Goal: Task Accomplishment & Management: Manage account settings

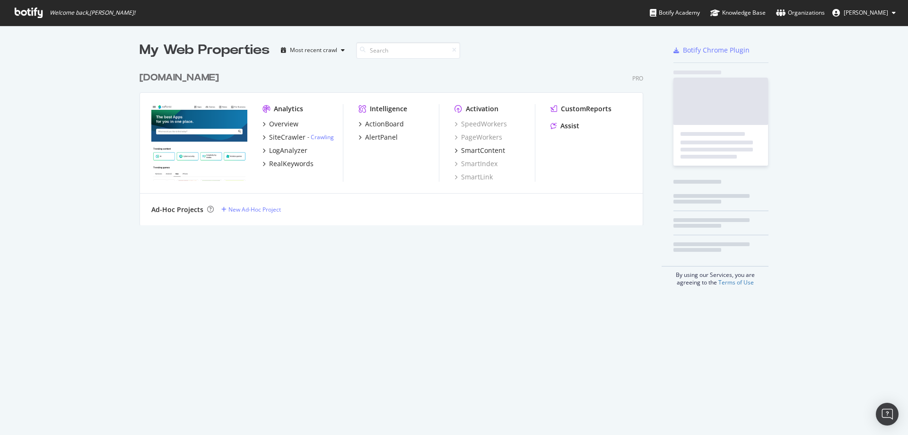
scroll to position [428, 894]
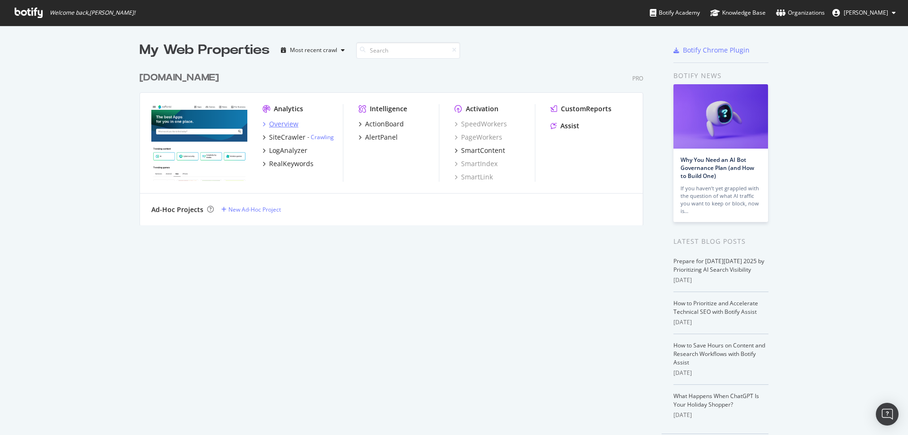
click at [287, 123] on div "Overview" at bounding box center [283, 123] width 29 height 9
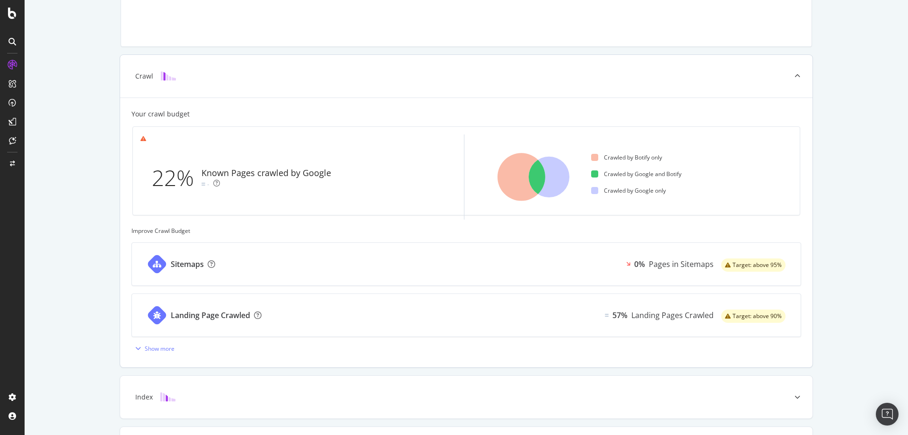
scroll to position [189, 0]
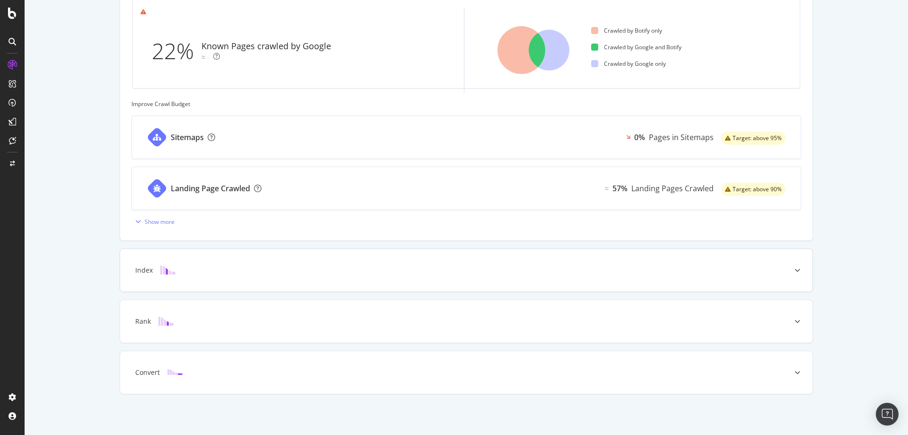
click at [168, 276] on div "Index" at bounding box center [466, 270] width 692 height 43
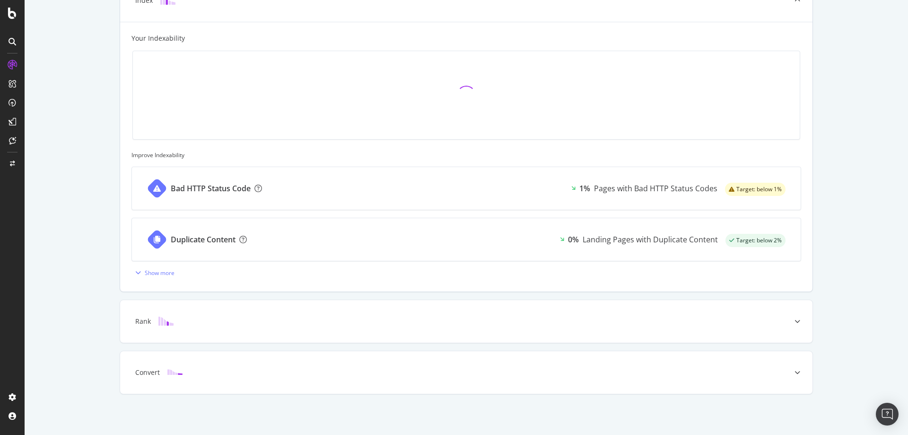
scroll to position [111, 0]
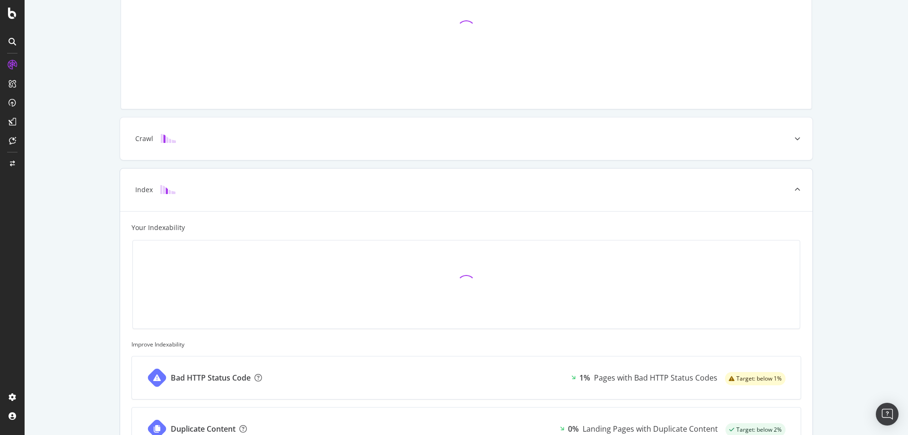
click at [167, 269] on div at bounding box center [466, 284] width 652 height 73
click at [50, 105] on div "ActionBoard" at bounding box center [53, 106] width 37 height 9
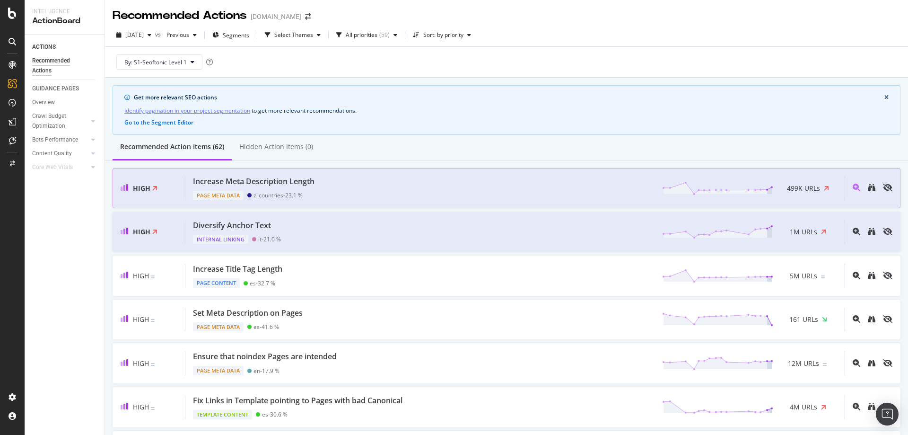
click at [387, 186] on div "Increase Meta Description Length Page Meta Data z_countries - 23.1 % 499K URLs" at bounding box center [514, 188] width 659 height 24
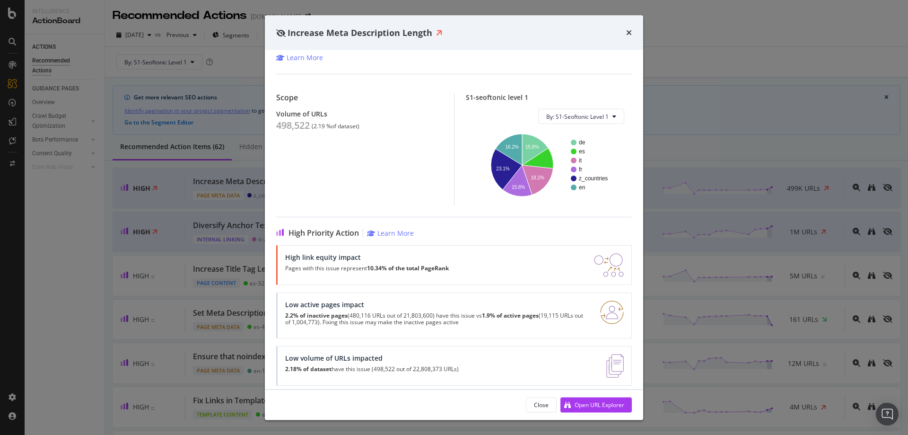
scroll to position [77, 0]
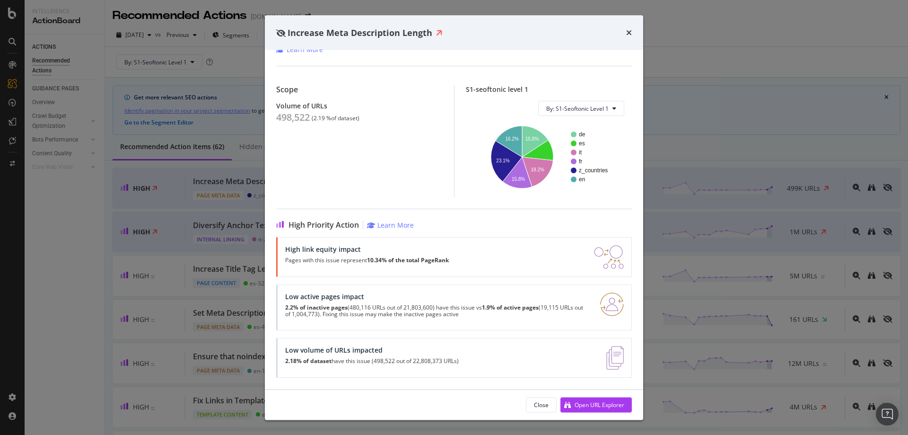
click at [403, 260] on strong "10.34% of the total PageRank" at bounding box center [408, 260] width 82 height 8
click at [578, 405] on div "Open URL Explorer" at bounding box center [600, 404] width 50 height 8
click at [787, 67] on div "Increase Meta Description Length This action could be more relevant by identify…" at bounding box center [454, 217] width 908 height 435
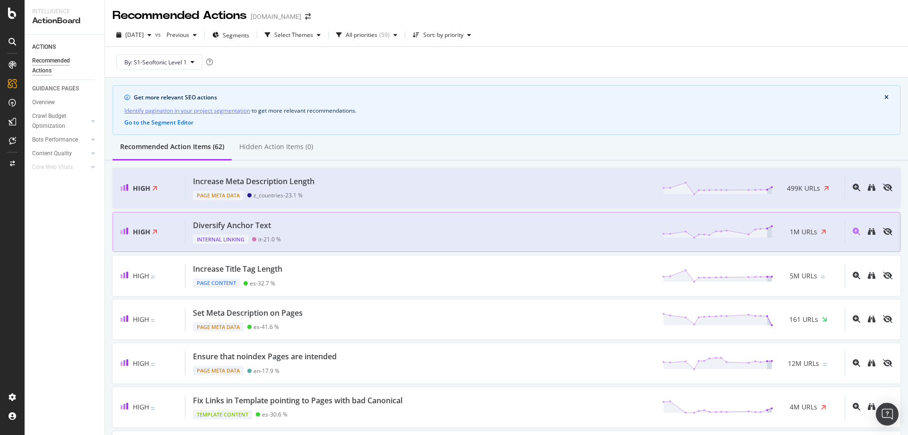
click at [236, 223] on div "Diversify Anchor Text" at bounding box center [232, 225] width 78 height 11
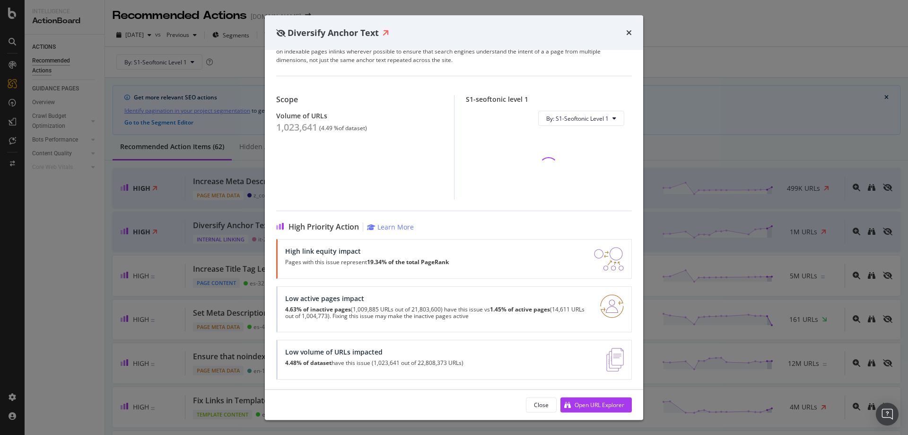
scroll to position [56, 0]
click at [595, 403] on div "Open URL Explorer" at bounding box center [600, 404] width 50 height 8
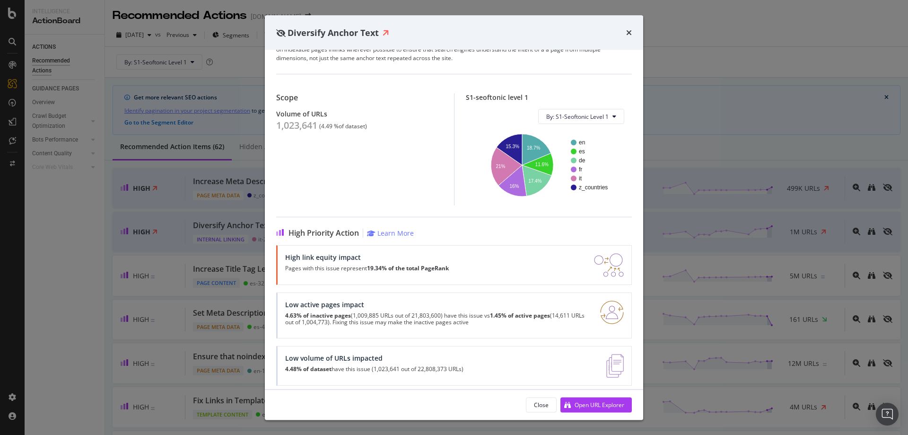
drag, startPoint x: 628, startPoint y: 296, endPoint x: 622, endPoint y: 293, distance: 5.9
drag, startPoint x: 206, startPoint y: 239, endPoint x: 159, endPoint y: 240, distance: 47.3
click at [201, 239] on div "Diversify Anchor Text This action could be more relevant by identifying paginat…" at bounding box center [454, 217] width 908 height 435
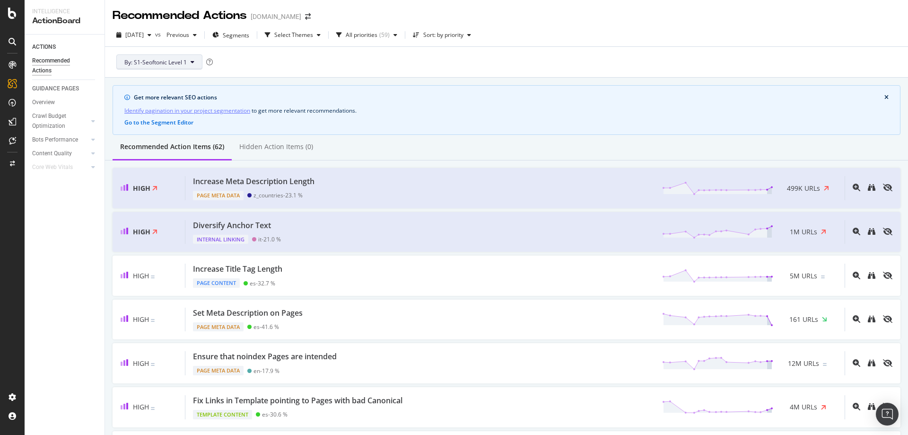
click at [163, 67] on button "By: S1-Seoftonic Level 1" at bounding box center [159, 61] width 86 height 15
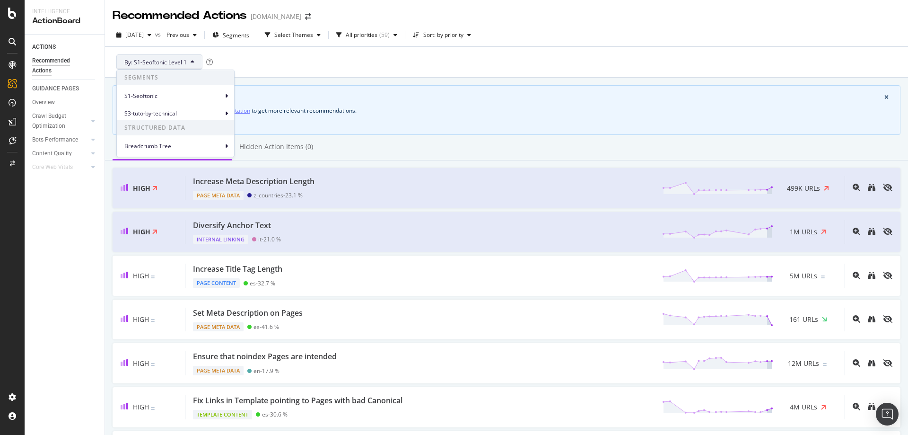
click at [164, 65] on span "By: S1-Seoftonic Level 1" at bounding box center [155, 62] width 62 height 8
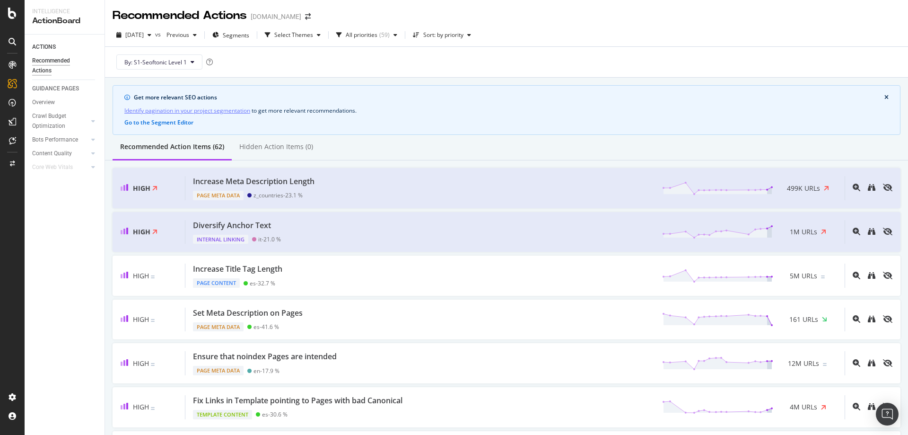
click at [279, 71] on div "By: S1-Seoftonic Level 1" at bounding box center [507, 62] width 788 height 30
click at [377, 36] on div "All priorities" at bounding box center [362, 35] width 32 height 6
click at [457, 41] on div "Sort: by priority" at bounding box center [442, 35] width 66 height 14
click at [444, 71] on div "by URLs" at bounding box center [446, 67] width 45 height 12
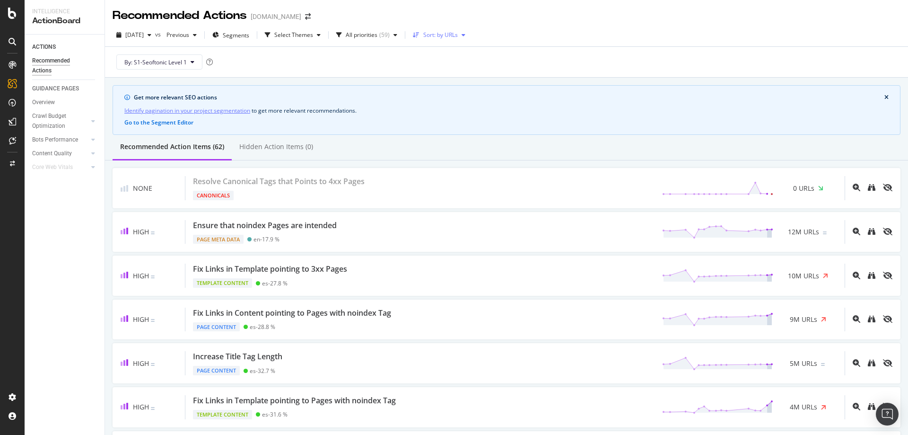
click at [452, 37] on div "Sort: by URLs" at bounding box center [440, 35] width 35 height 6
click at [440, 62] on div "by URLs" at bounding box center [442, 66] width 23 height 8
click at [385, 64] on div "By: S1-Seoftonic Level 1" at bounding box center [507, 62] width 788 height 30
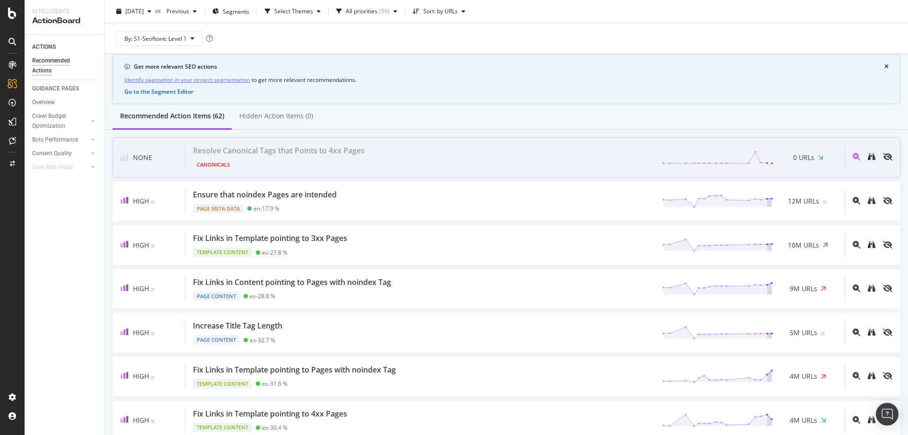
scroll to position [47, 0]
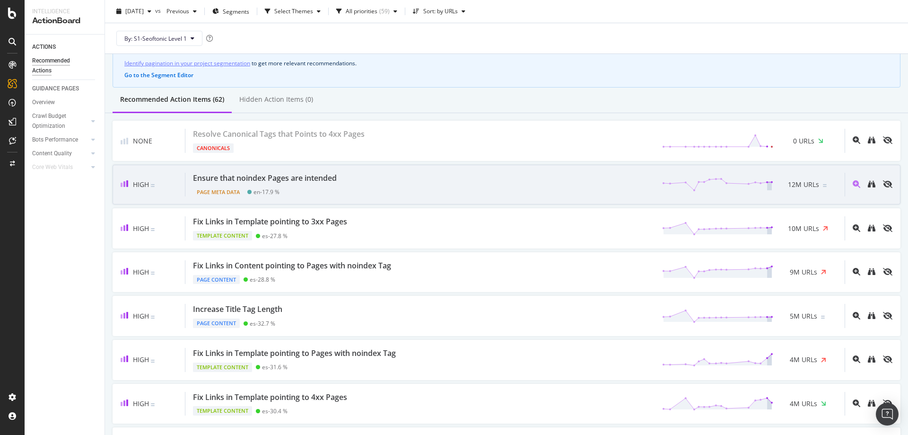
click at [577, 192] on div "Ensure that noindex Pages are intended Page Meta Data en - 17.9 % 12M URLs" at bounding box center [514, 185] width 659 height 24
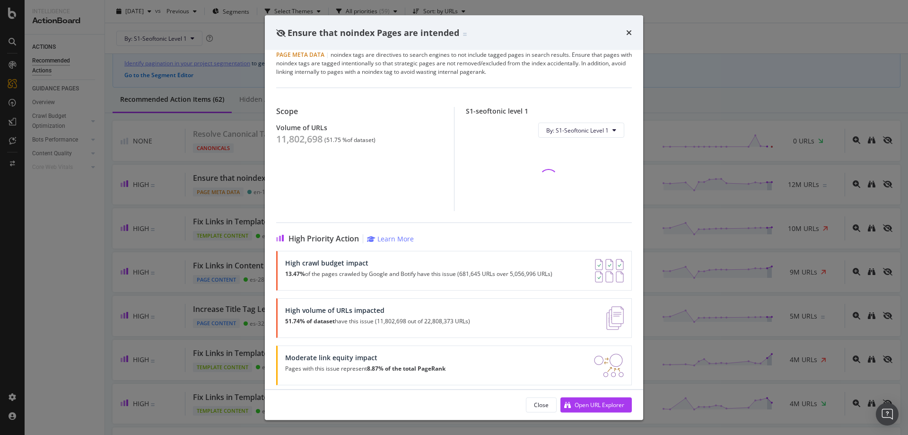
scroll to position [18, 0]
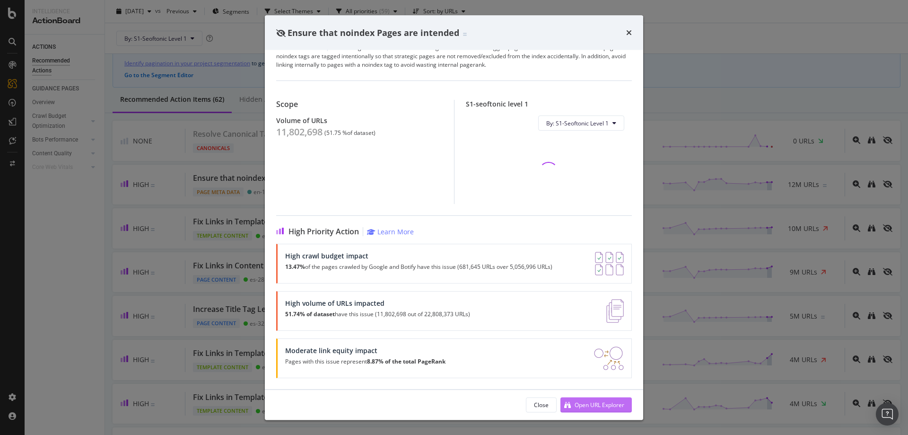
click at [595, 408] on div "Open URL Explorer" at bounding box center [600, 404] width 50 height 8
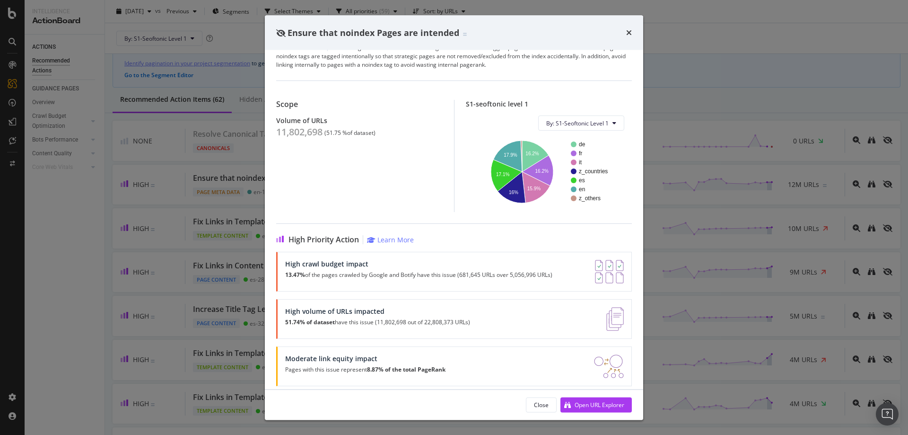
click at [51, 269] on div "Ensure that noindex Pages are intended Page Meta Data | noindex tags are direct…" at bounding box center [454, 217] width 908 height 435
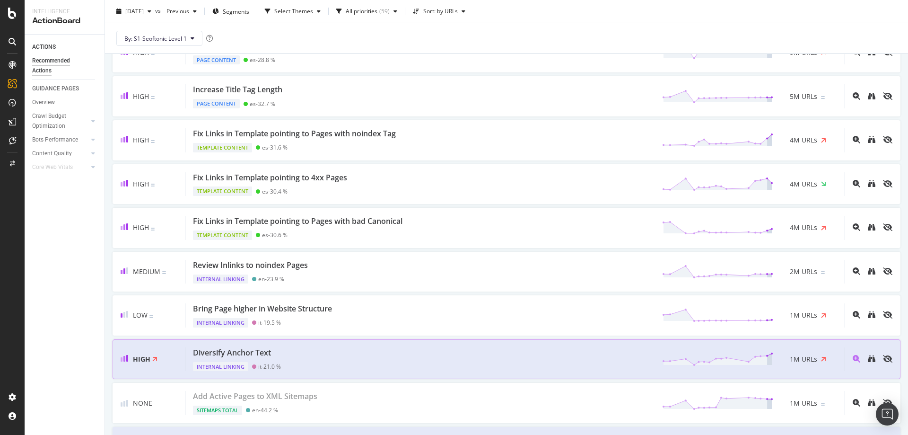
scroll to position [284, 0]
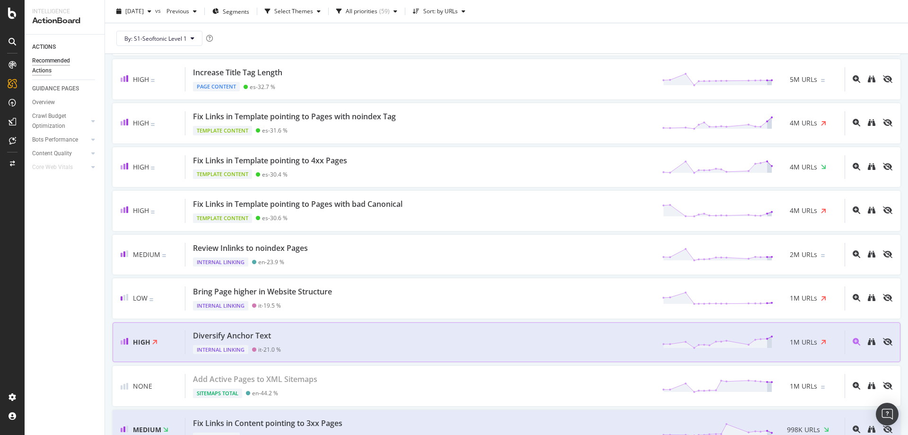
click at [237, 333] on div "Diversify Anchor Text" at bounding box center [232, 335] width 78 height 11
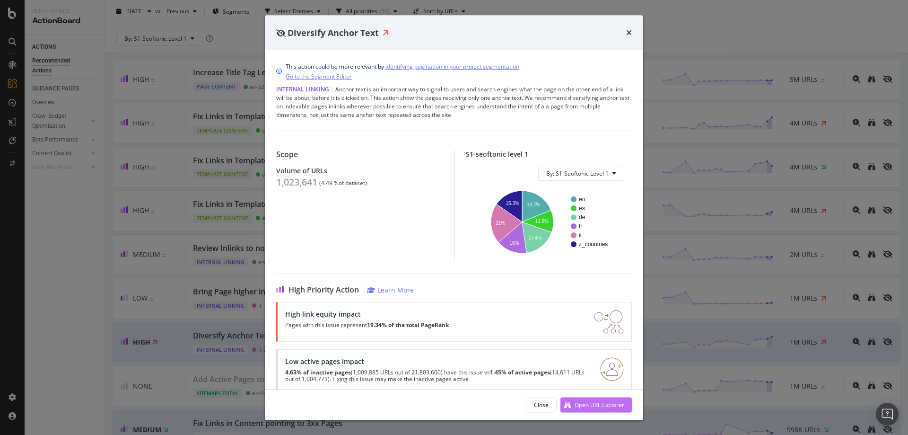
click at [594, 407] on div "Open URL Explorer" at bounding box center [600, 404] width 50 height 8
click at [722, 110] on div "Diversify Anchor Text This action could be more relevant by identifying paginat…" at bounding box center [454, 217] width 908 height 435
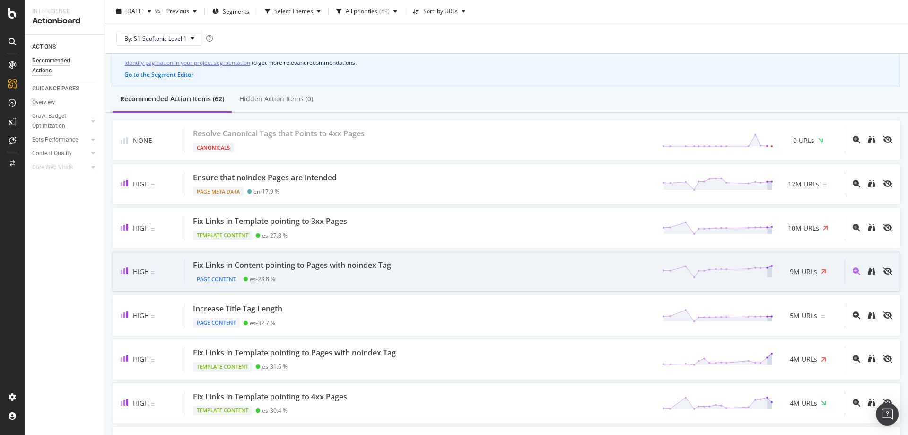
scroll to position [47, 0]
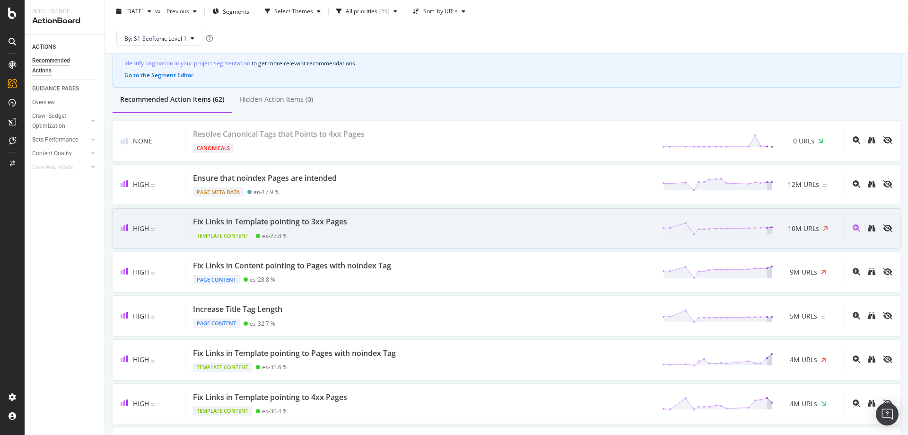
click at [301, 233] on div "Template Content es - 27.8 %" at bounding box center [272, 233] width 158 height 13
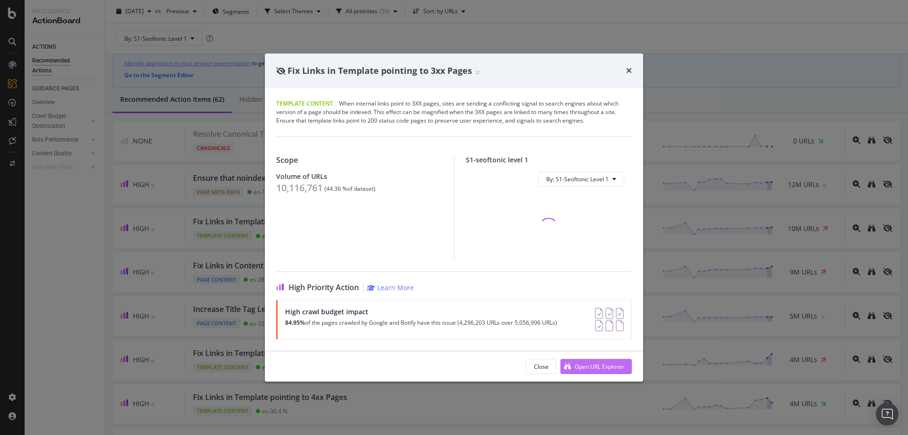
click at [597, 359] on div "Open URL Explorer" at bounding box center [592, 366] width 64 height 14
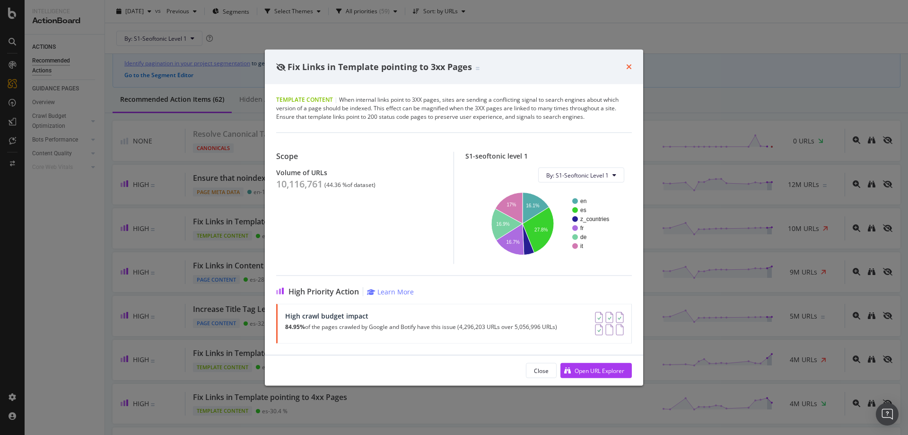
click at [630, 68] on icon "times" at bounding box center [629, 67] width 6 height 8
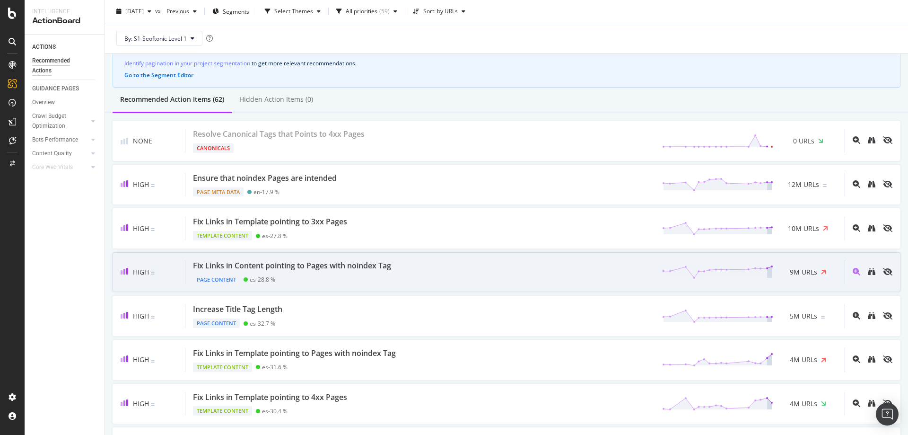
click at [567, 270] on div "Fix Links in Content pointing to Pages with noindex Tag Page Content es - 28.8 …" at bounding box center [514, 272] width 659 height 24
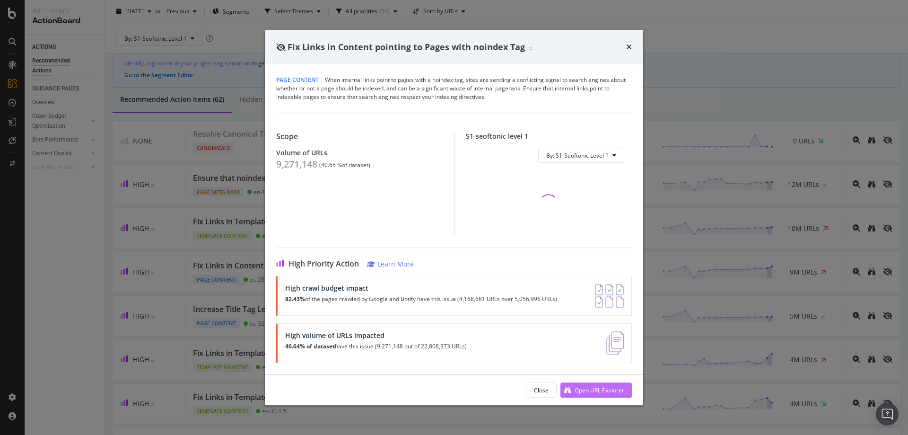
click at [600, 390] on div "Open URL Explorer" at bounding box center [600, 390] width 50 height 8
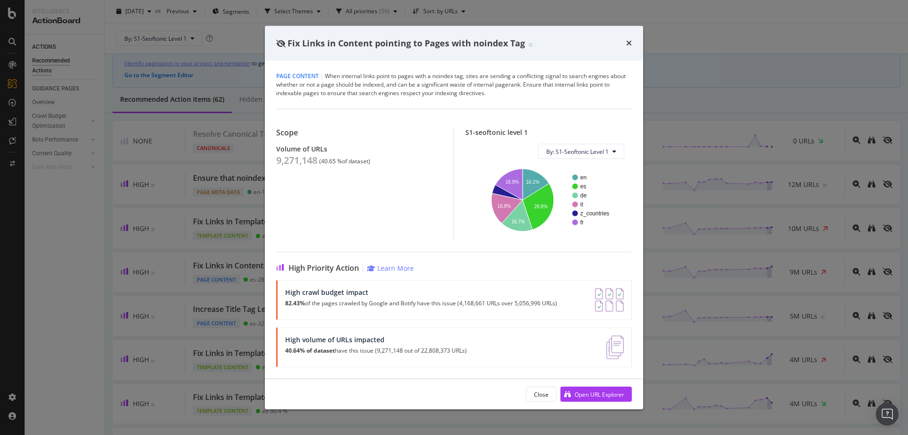
click at [625, 43] on div "Fix Links in Content pointing to Pages with noindex Tag" at bounding box center [454, 43] width 356 height 12
click at [630, 44] on icon "times" at bounding box center [629, 43] width 6 height 8
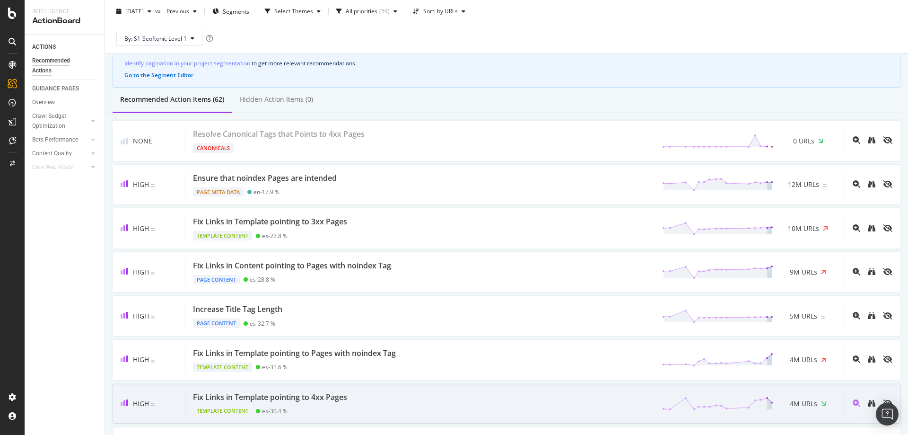
click at [564, 409] on div "Fix Links in Template pointing to 4xx Pages Template Content es - 30.4 % 4M URLs" at bounding box center [514, 404] width 659 height 24
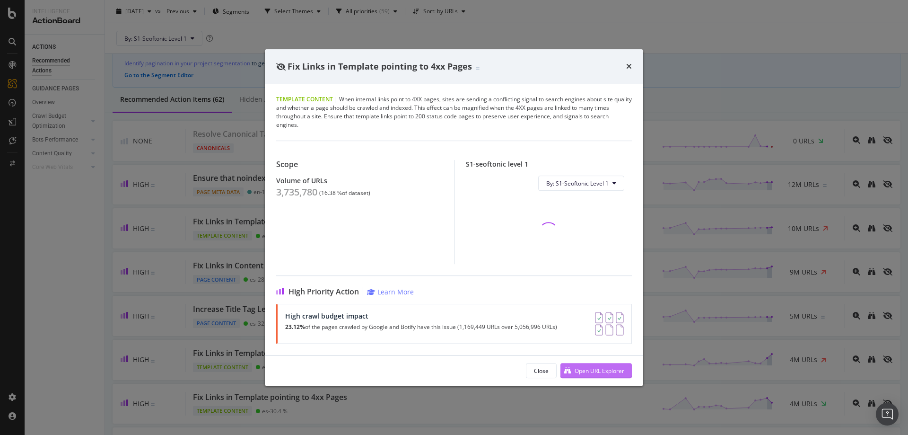
click at [595, 369] on div "Open URL Explorer" at bounding box center [600, 371] width 50 height 8
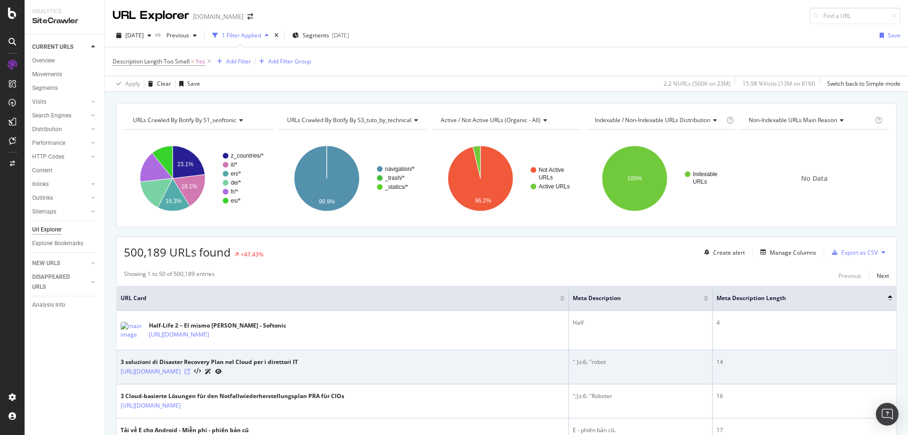
click at [190, 371] on icon at bounding box center [187, 371] width 6 height 6
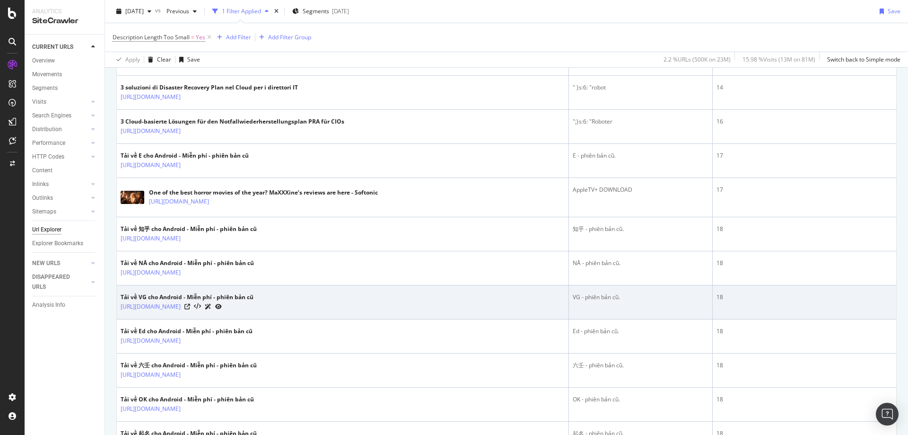
scroll to position [284, 0]
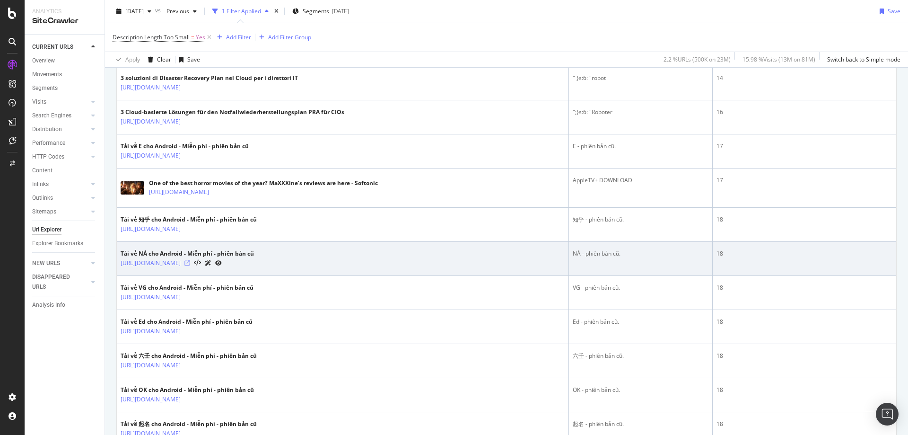
click at [190, 265] on icon at bounding box center [187, 263] width 6 height 6
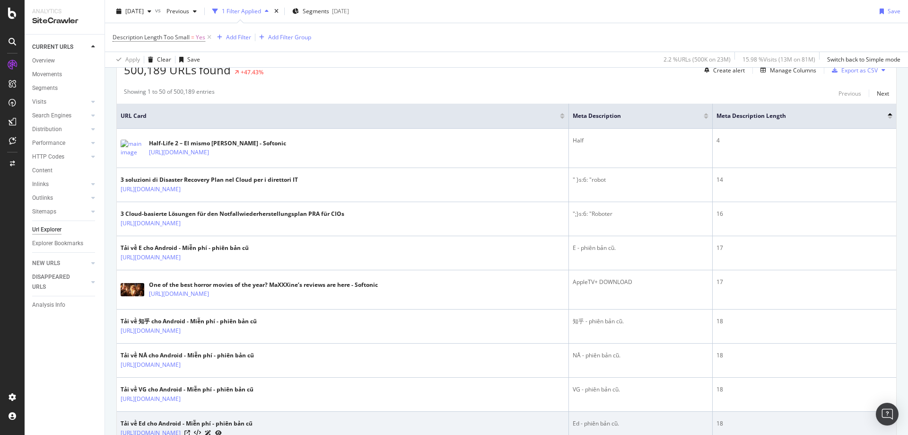
scroll to position [236, 0]
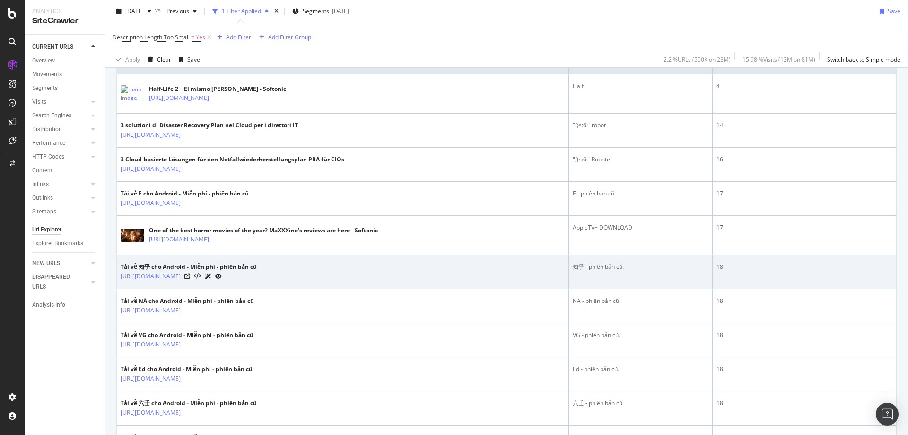
drag, startPoint x: 244, startPoint y: 281, endPoint x: 221, endPoint y: 282, distance: 23.2
click at [221, 282] on td "Tải về 知乎 cho Android - Miễn phí - phiên bản cũ https://zhi-hu.vi.softonic.com/…" at bounding box center [343, 272] width 452 height 34
copy link "/versions"
click at [211, 276] on icon at bounding box center [208, 276] width 7 height 6
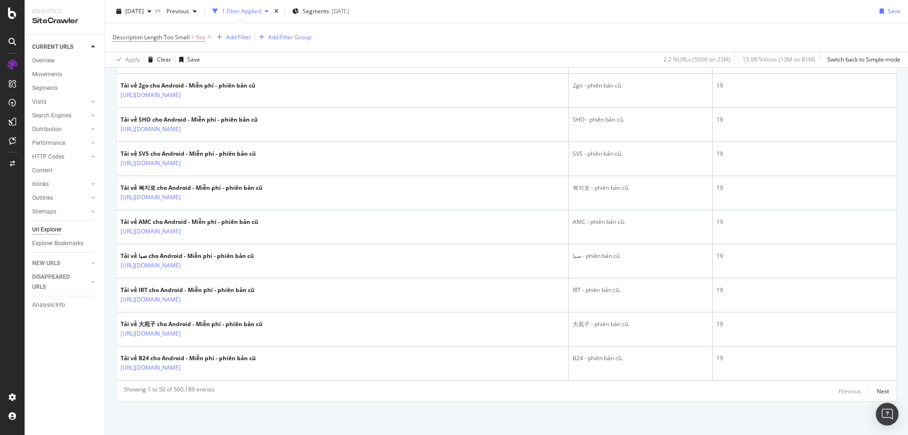
scroll to position [0, 0]
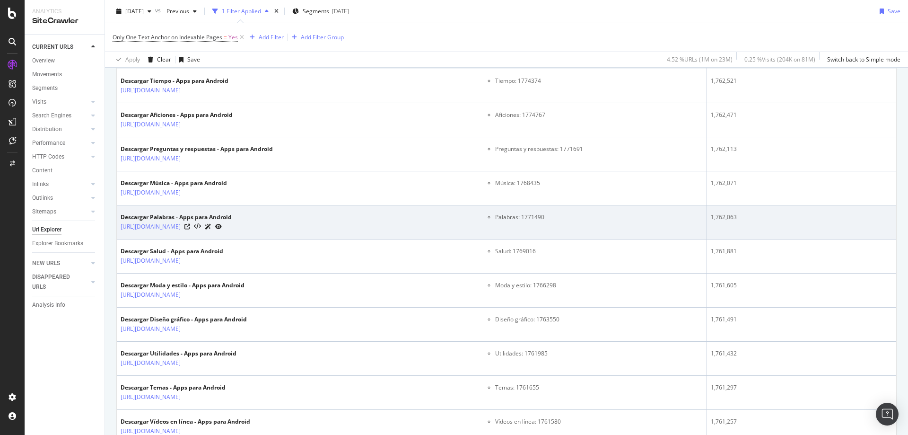
scroll to position [1230, 0]
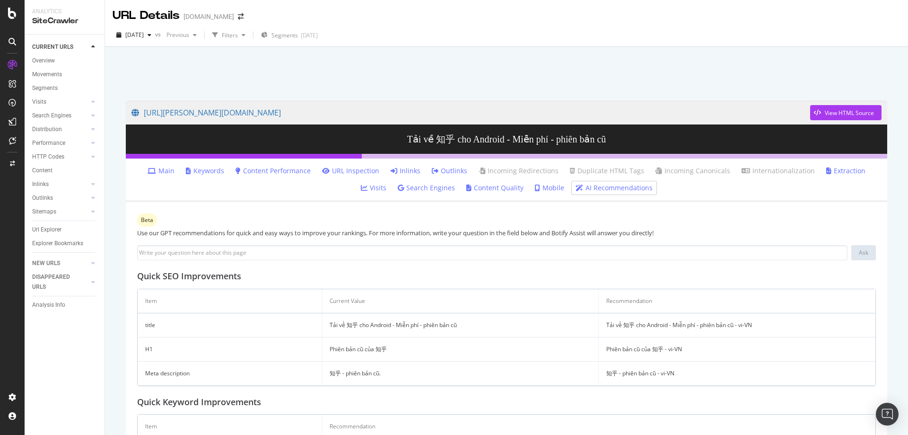
click at [220, 233] on div "Use our GPT recommendations for quick and easy ways to improve your rankings. F…" at bounding box center [506, 232] width 739 height 9
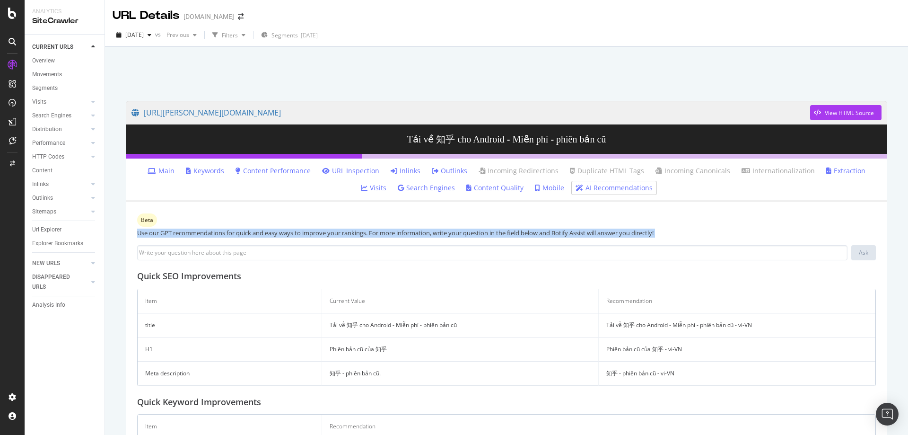
click at [220, 233] on div "Use our GPT recommendations for quick and easy ways to improve your rankings. F…" at bounding box center [506, 232] width 739 height 9
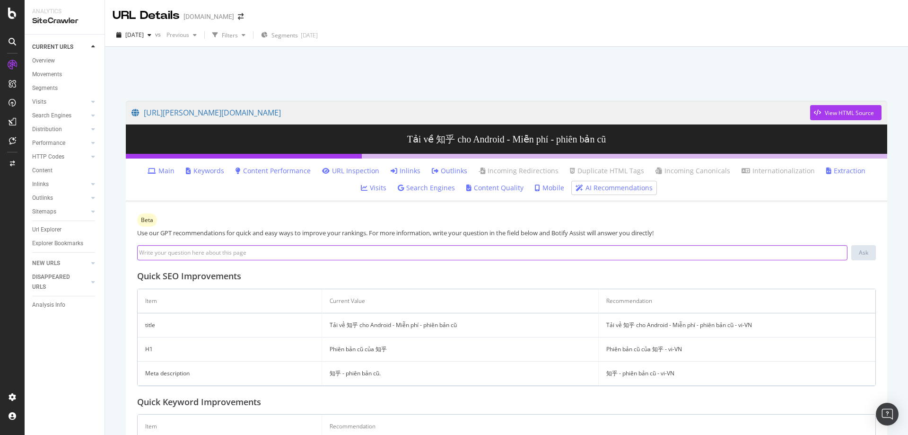
click at [320, 257] on input at bounding box center [492, 252] width 710 height 15
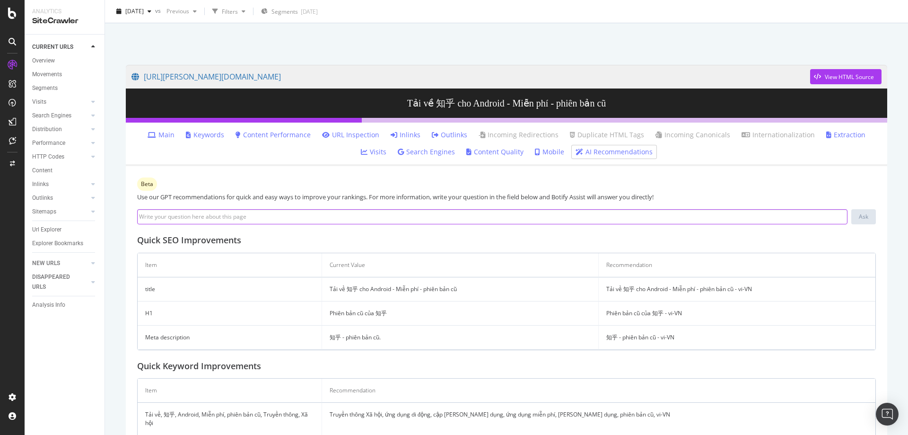
scroll to position [142, 0]
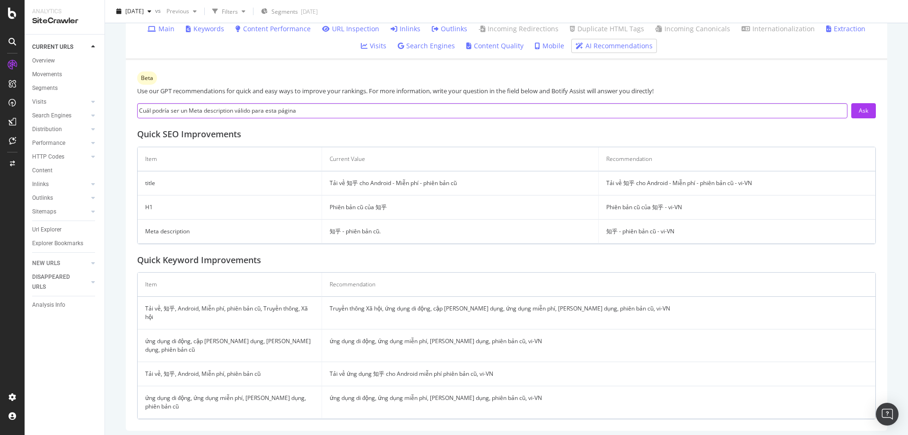
type input "Cuál podría ser un Meta description válido para esta página?"
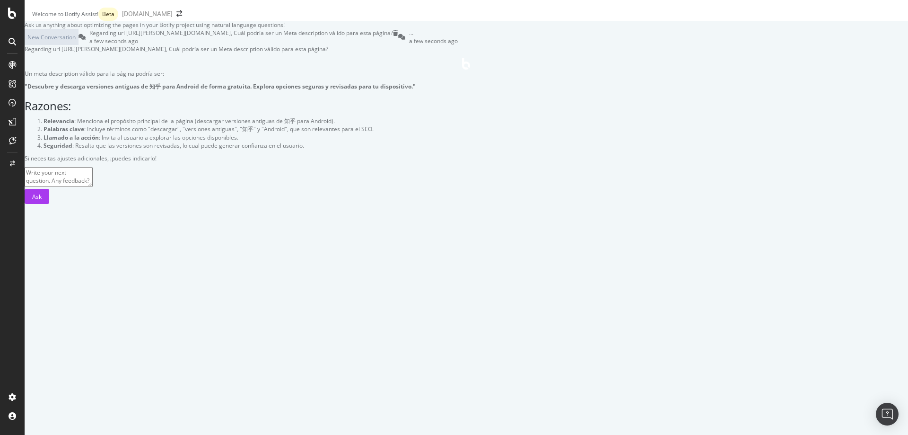
click at [416, 90] on strong ""Descubre y descarga versiones antiguas de 知乎 para Android de forma gratuita. E…" at bounding box center [220, 86] width 391 height 8
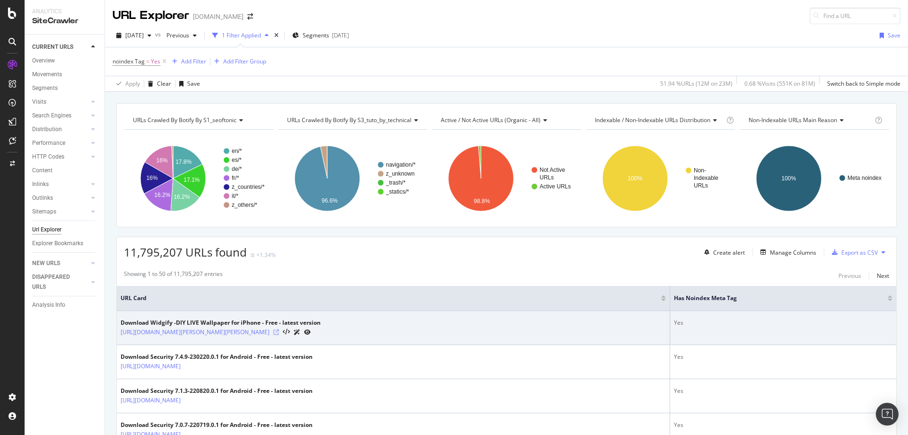
click at [279, 330] on icon at bounding box center [276, 332] width 6 height 6
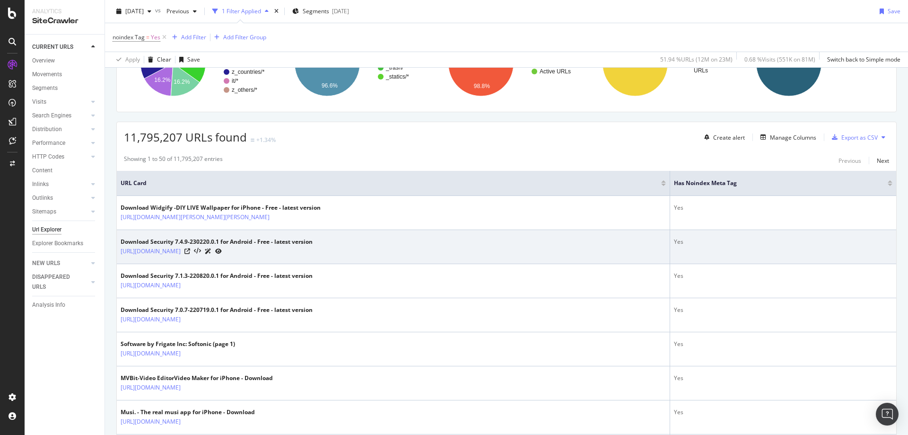
scroll to position [142, 0]
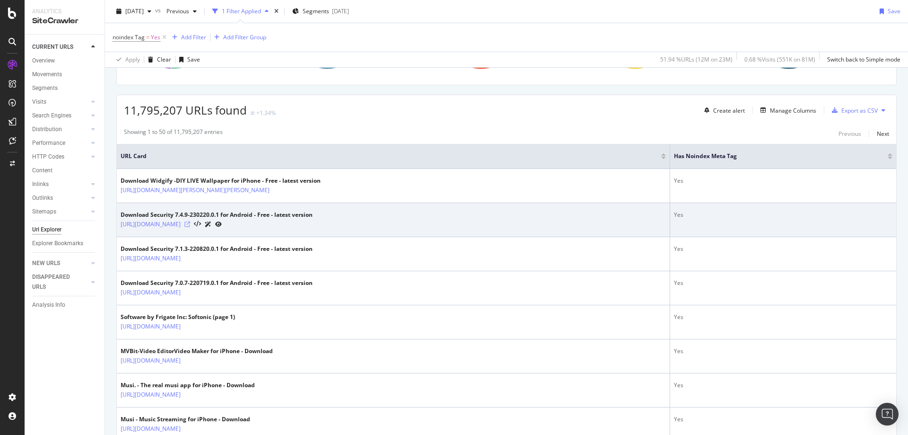
click at [190, 226] on icon at bounding box center [187, 224] width 6 height 6
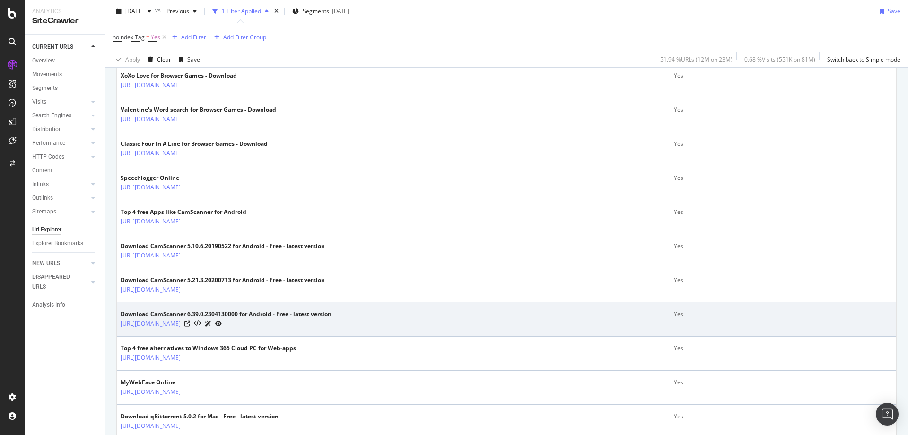
scroll to position [615, 0]
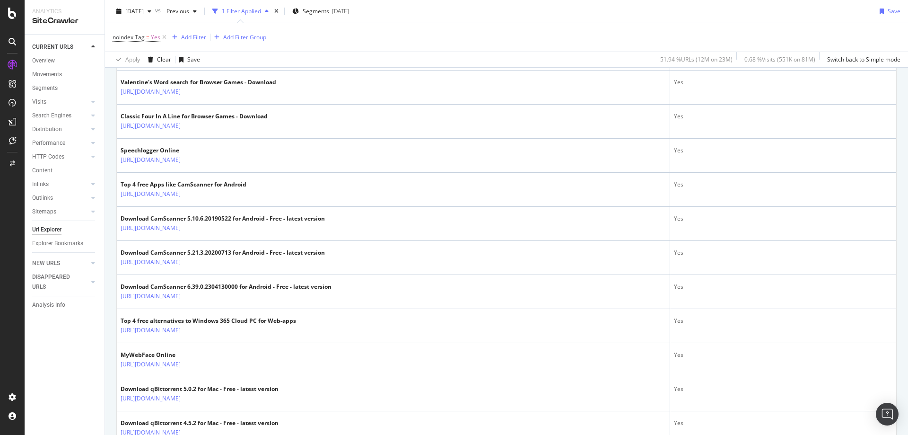
click at [77, 378] on div "CURRENT URLS Overview Movements Segments Visits Analysis Orphan URLs Search Eng…" at bounding box center [65, 235] width 80 height 400
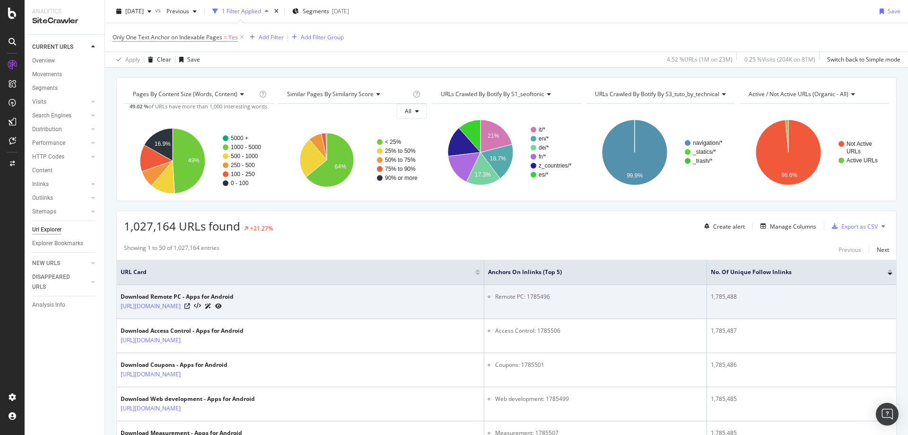
scroll to position [47, 0]
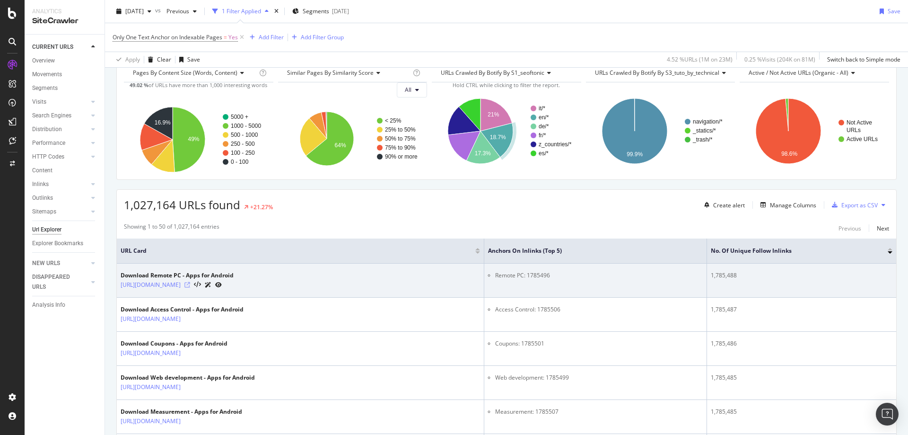
click at [190, 282] on icon at bounding box center [187, 285] width 6 height 6
drag, startPoint x: 549, startPoint y: 276, endPoint x: 497, endPoint y: 276, distance: 52.0
click at [497, 276] on li "Remote PC: 1785496" at bounding box center [599, 275] width 208 height 9
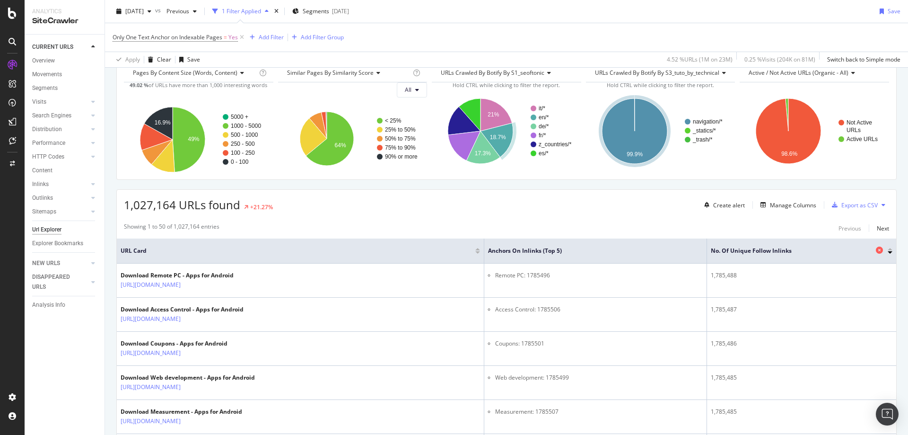
click at [755, 252] on span "No. of Unique Follow Inlinks" at bounding box center [792, 250] width 163 height 9
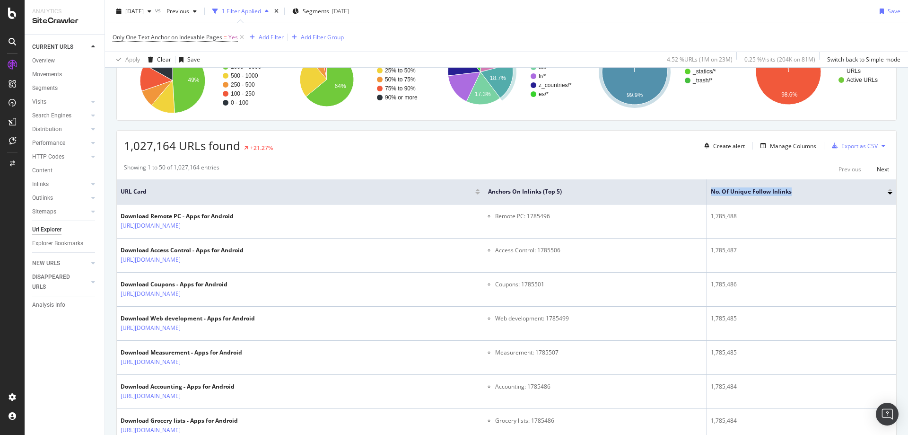
scroll to position [0, 0]
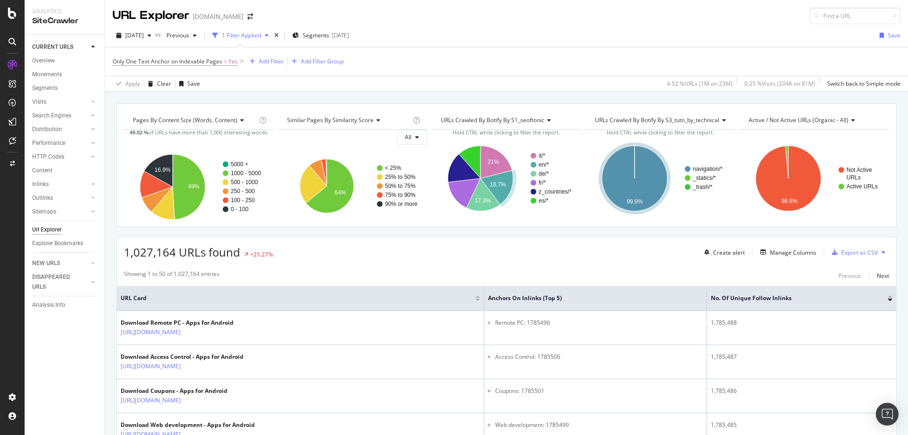
click at [426, 274] on div "Showing 1 to 50 of 1,027,164 entries Previous Next" at bounding box center [506, 275] width 779 height 11
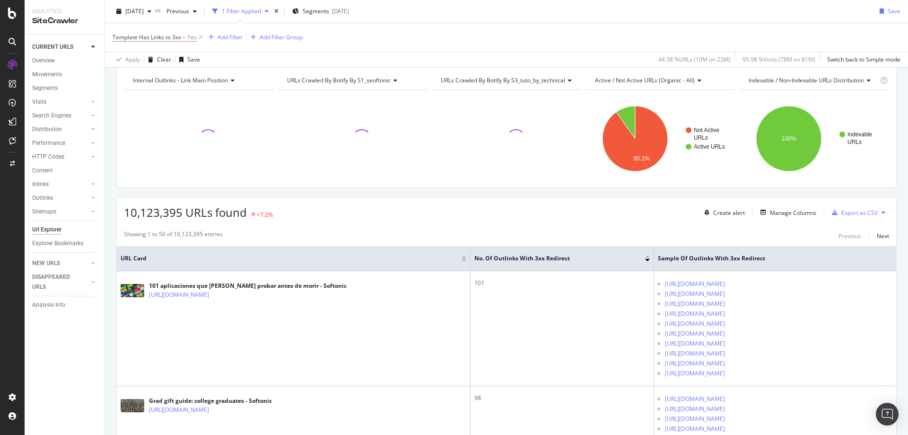
scroll to position [95, 0]
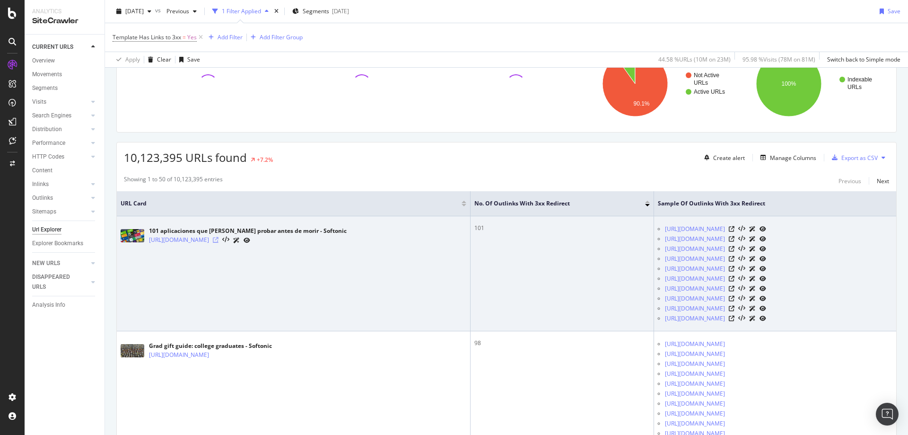
click at [219, 238] on icon at bounding box center [216, 240] width 6 height 6
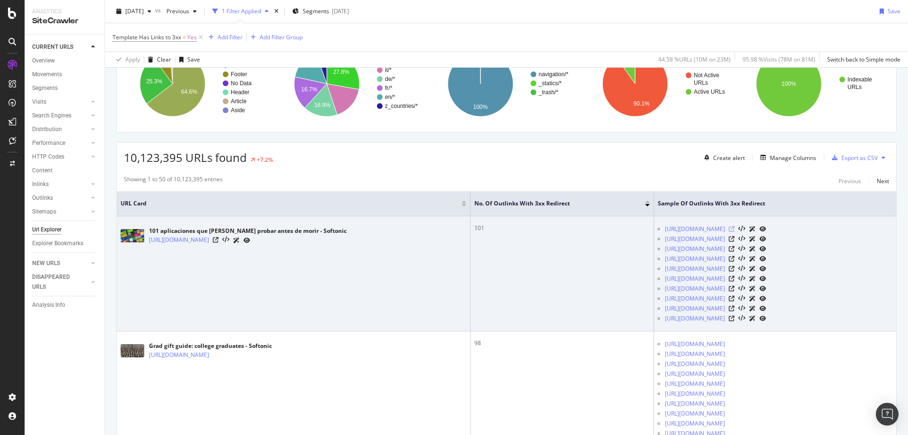
click at [729, 228] on icon at bounding box center [732, 229] width 6 height 6
drag, startPoint x: 595, startPoint y: 219, endPoint x: 681, endPoint y: 227, distance: 86.9
click at [681, 227] on td "https://get-support.softonic.com/ https://dev-support.softonic.com/customer/en/…" at bounding box center [775, 273] width 242 height 115
copy link "https://get-support.softonic.com/"
click at [250, 236] on div at bounding box center [231, 240] width 37 height 10
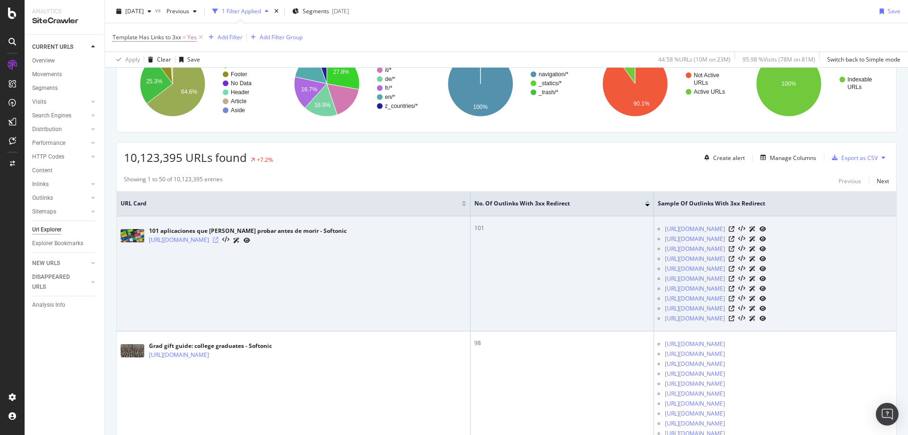
click at [219, 240] on icon at bounding box center [216, 240] width 6 height 6
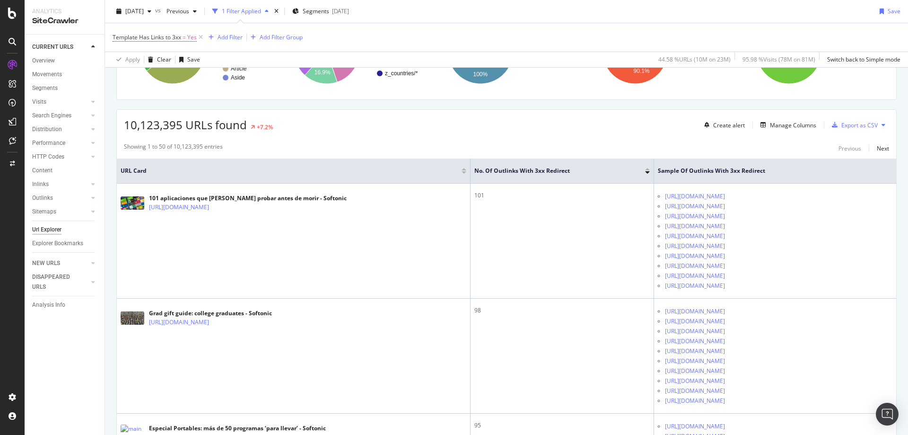
scroll to position [0, 0]
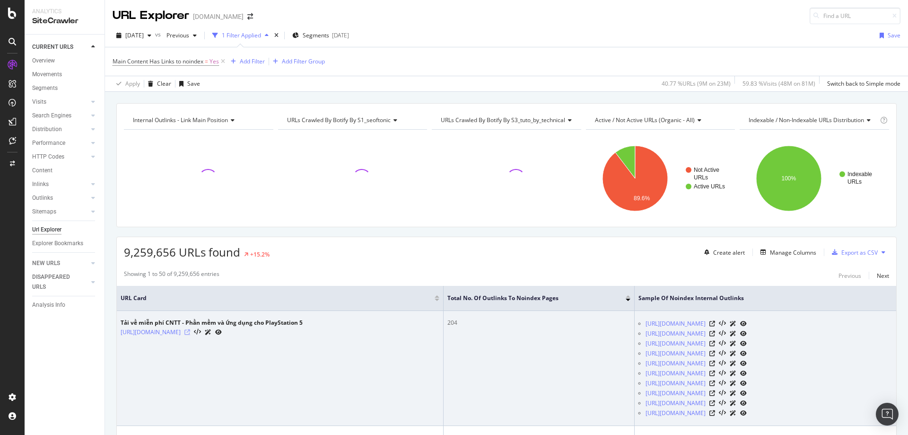
click at [190, 332] on icon at bounding box center [187, 332] width 6 height 6
drag, startPoint x: 599, startPoint y: 316, endPoint x: 725, endPoint y: 322, distance: 125.5
click at [725, 323] on td "[URL][DOMAIN_NAME] [URL][DOMAIN_NAME] [URL][DOMAIN_NAME] [URL][DOMAIN_NAME] [UR…" at bounding box center [766, 368] width 262 height 115
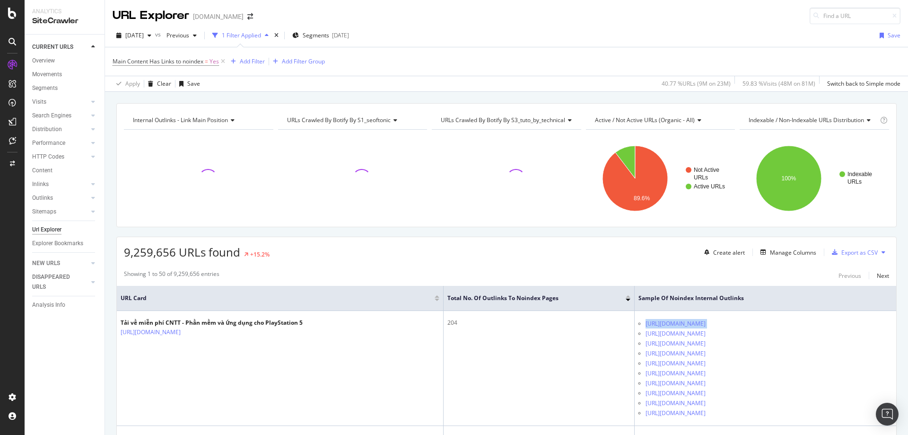
copy div "[URL][DOMAIN_NAME]"
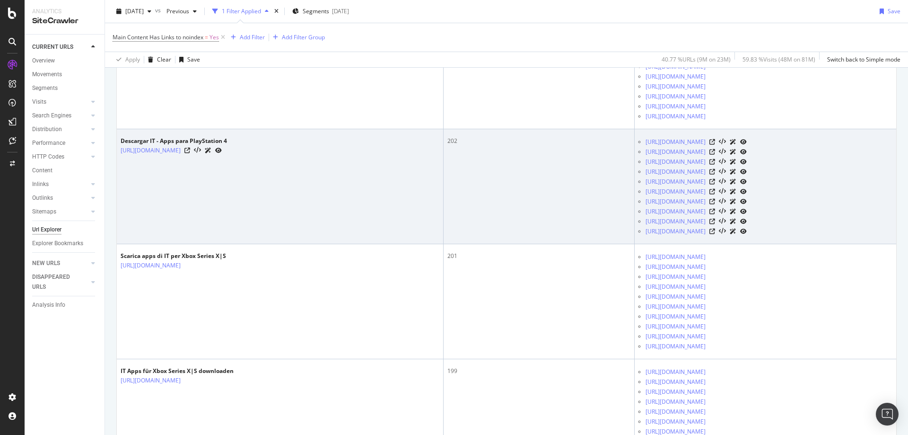
scroll to position [757, 0]
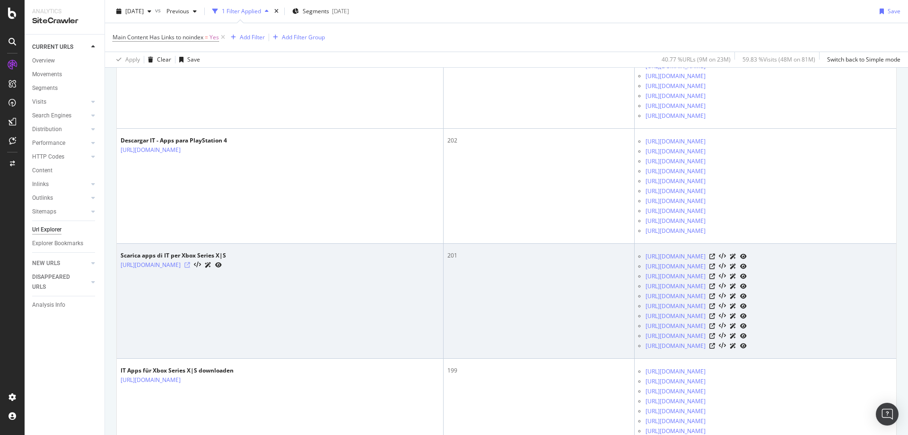
click at [190, 265] on icon at bounding box center [187, 265] width 6 height 6
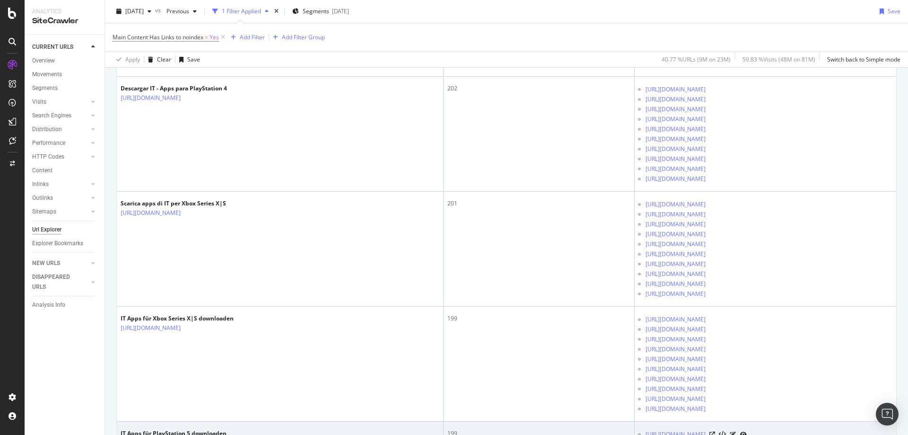
scroll to position [946, 0]
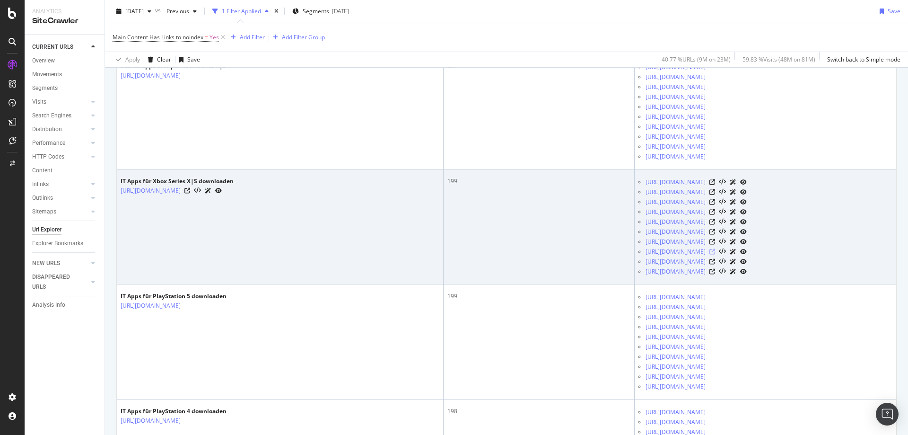
click at [715, 251] on icon at bounding box center [712, 252] width 6 height 6
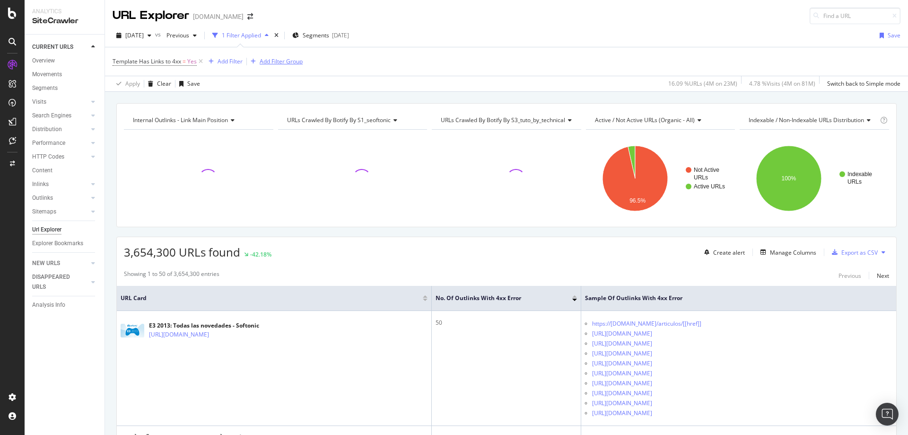
click at [280, 61] on div "Add Filter Group" at bounding box center [281, 61] width 43 height 8
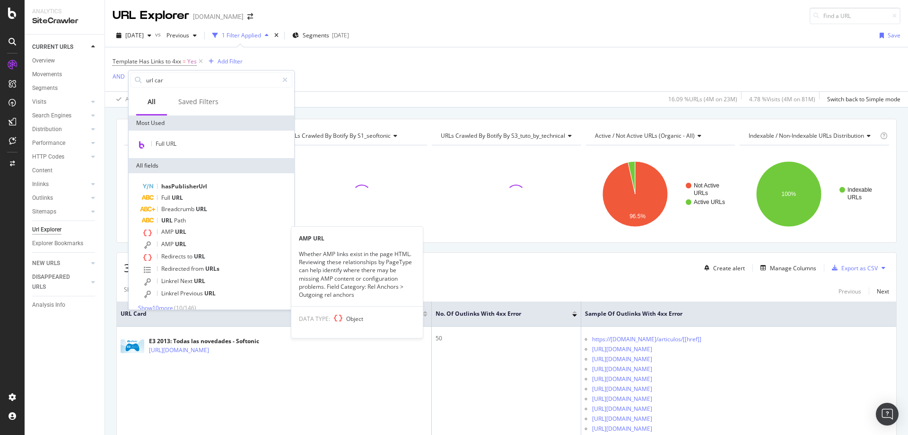
type input "url card"
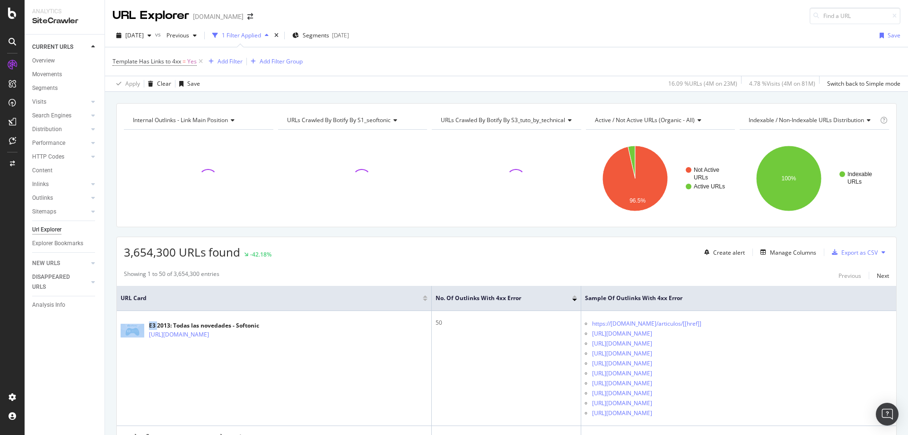
click at [132, 315] on td "E3 2013: Todas las novedades - Softonic https://www.softonic.com/articulos/e3-2…" at bounding box center [274, 368] width 315 height 115
click at [142, 300] on span "URL Card" at bounding box center [271, 298] width 300 height 9
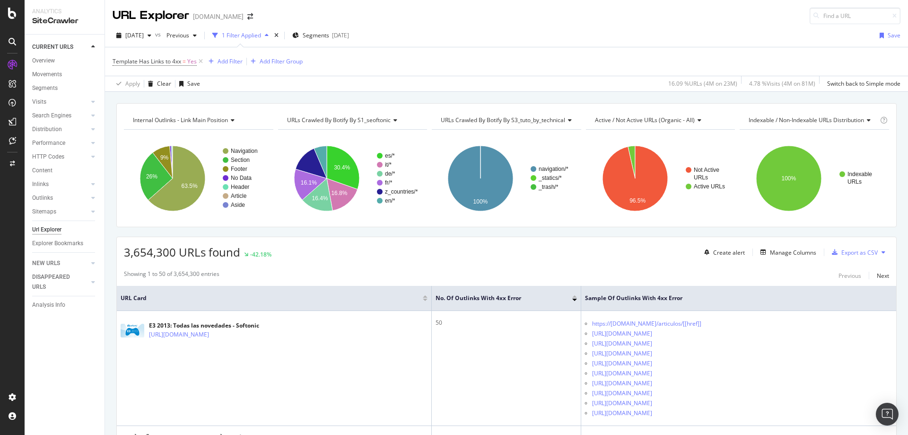
click at [278, 54] on div "Template Has Links to 4xx = Yes Add Filter Add Filter Group" at bounding box center [507, 61] width 788 height 28
click at [236, 62] on div "Add Filter" at bounding box center [230, 61] width 25 height 8
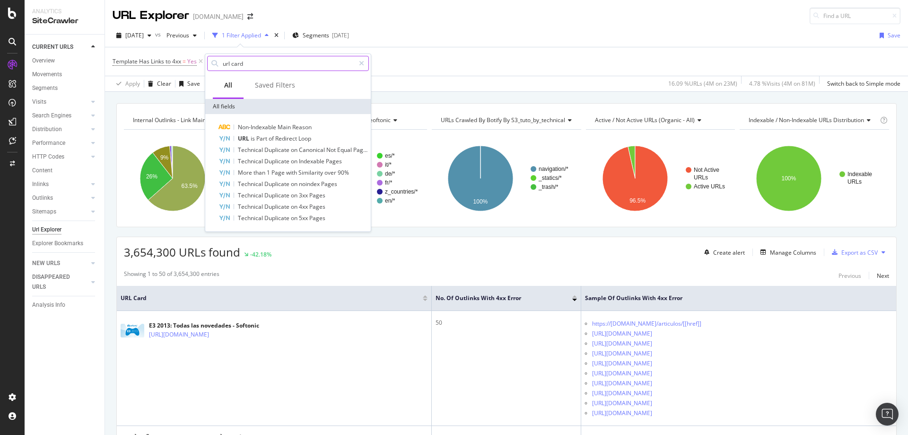
click at [273, 64] on input "url card" at bounding box center [288, 63] width 133 height 14
click at [271, 65] on input "url card" at bounding box center [288, 63] width 133 height 14
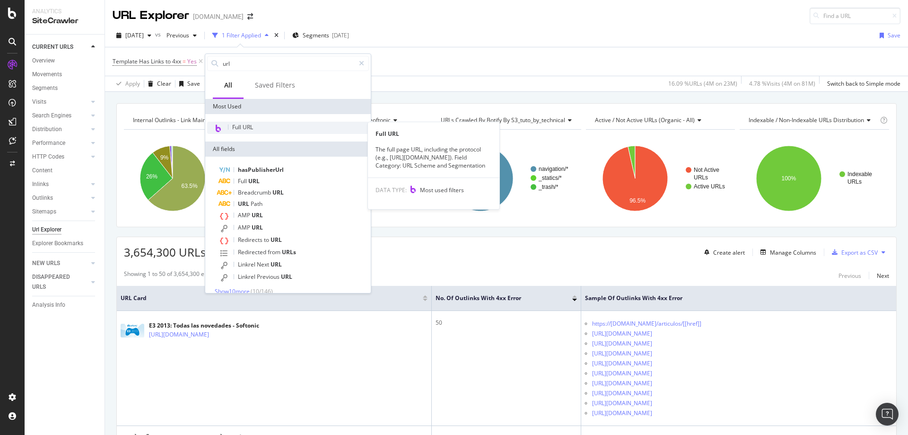
type input "url"
click at [248, 128] on span "Full URL" at bounding box center [242, 127] width 21 height 8
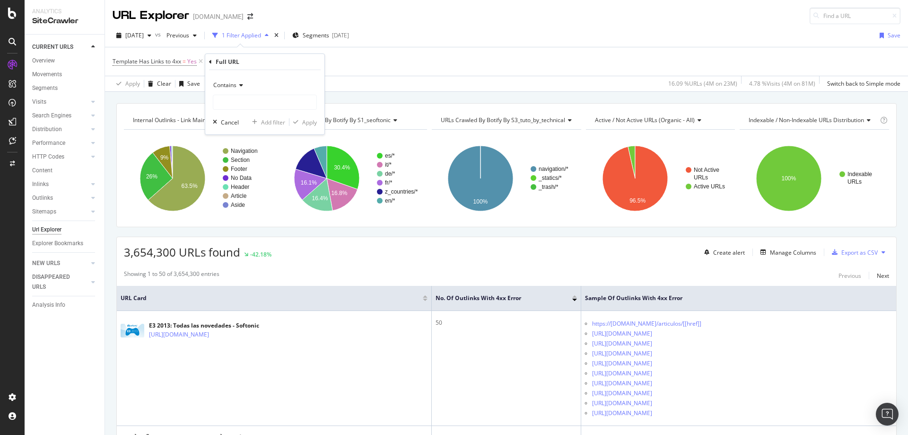
click at [243, 87] on icon at bounding box center [239, 85] width 7 height 6
click at [246, 191] on span "Doesn't contain" at bounding box center [238, 191] width 41 height 8
click at [240, 112] on div "Doesn't contain Cancel Add filter Apply" at bounding box center [264, 102] width 119 height 64
click at [241, 106] on input "text" at bounding box center [264, 102] width 103 height 15
type input "article"
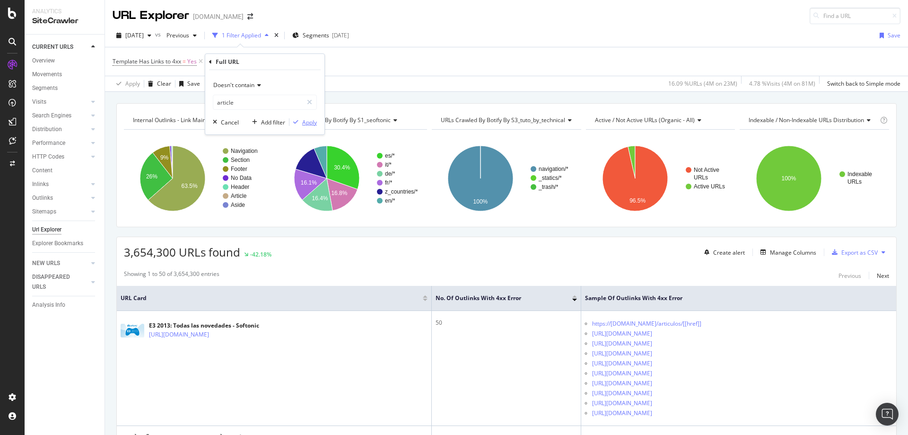
click at [313, 123] on div "Apply" at bounding box center [309, 122] width 15 height 8
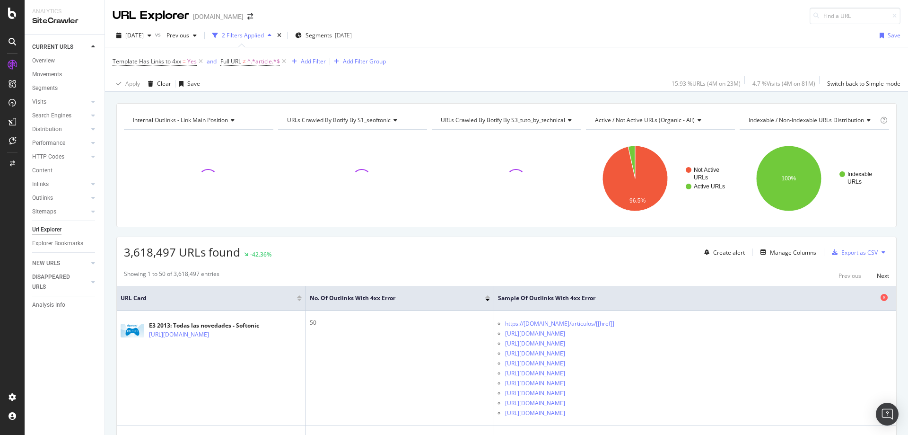
click at [566, 297] on span "Sample of Outlinks with 4xx Error" at bounding box center [688, 298] width 380 height 9
click at [800, 250] on div "Manage Columns" at bounding box center [793, 252] width 46 height 8
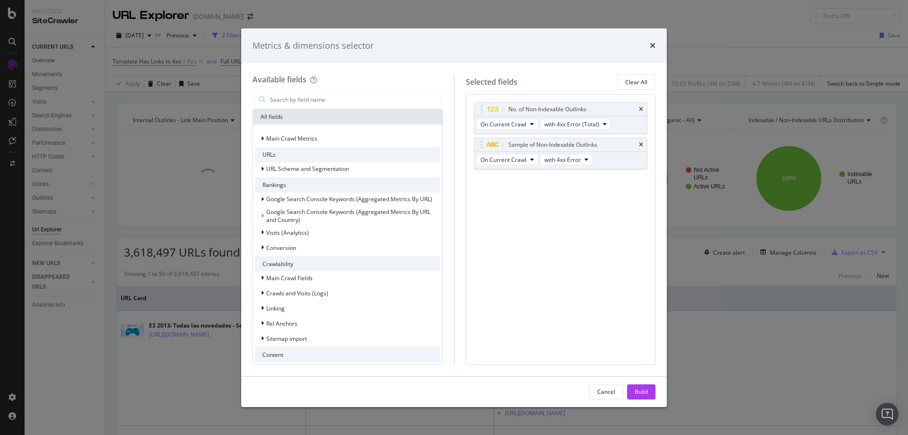
click at [649, 46] on div "Metrics & dimensions selector" at bounding box center [454, 46] width 403 height 12
click at [652, 49] on icon "times" at bounding box center [653, 46] width 6 height 8
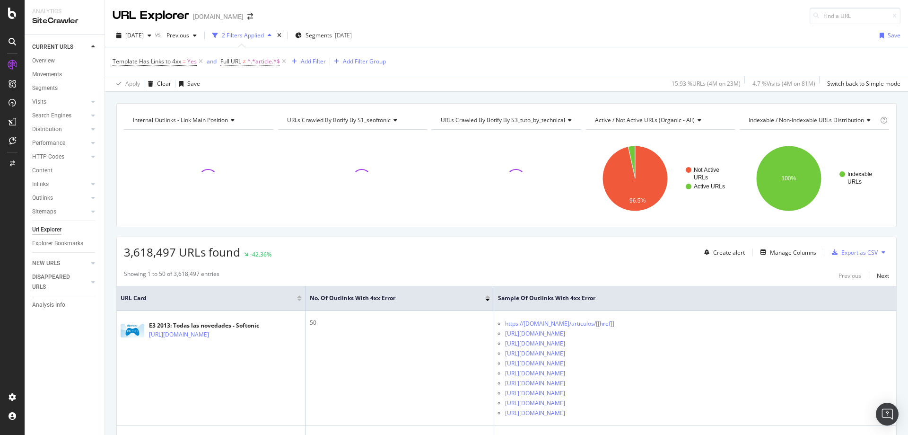
click at [246, 61] on span "≠" at bounding box center [244, 61] width 3 height 8
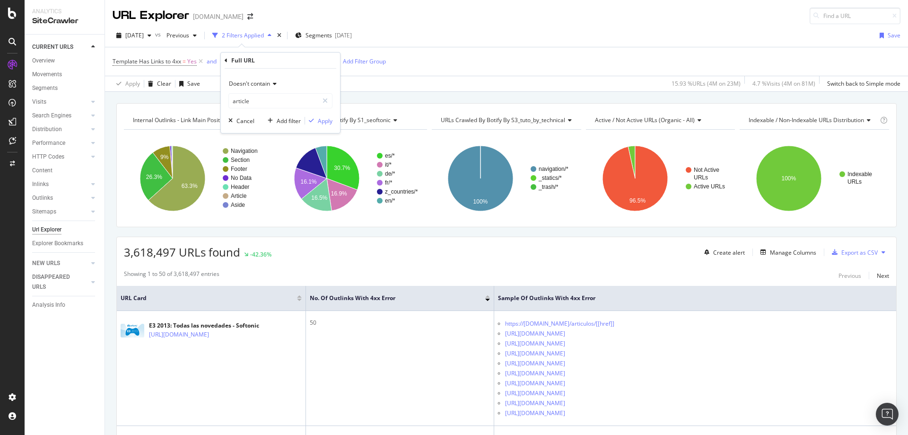
click at [418, 81] on div "Apply Clear Save 15.93 % URLs ( 4M on 23M ) 4.7 % Visits ( 4M on 81M ) Switch b…" at bounding box center [506, 84] width 803 height 16
click at [320, 62] on div "Add Filter" at bounding box center [313, 61] width 25 height 8
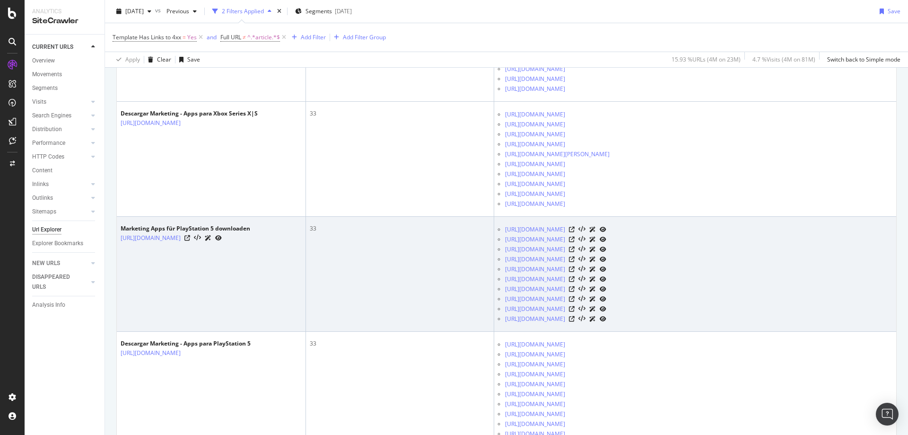
scroll to position [331, 0]
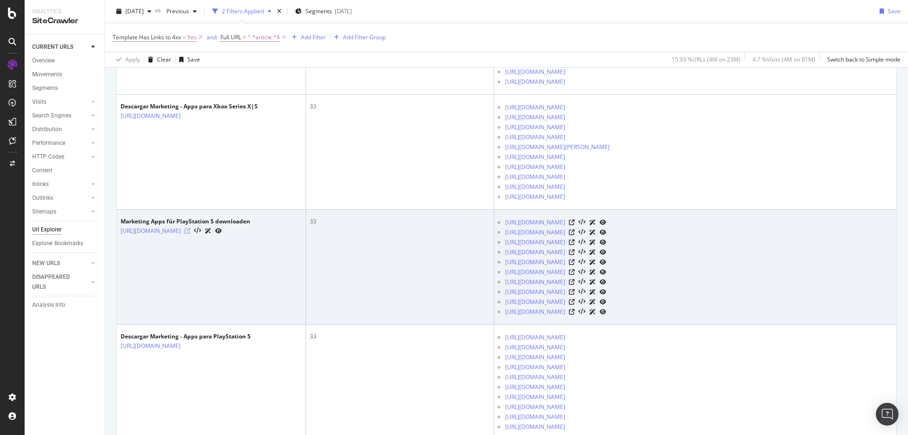
click at [190, 229] on icon at bounding box center [187, 231] width 6 height 6
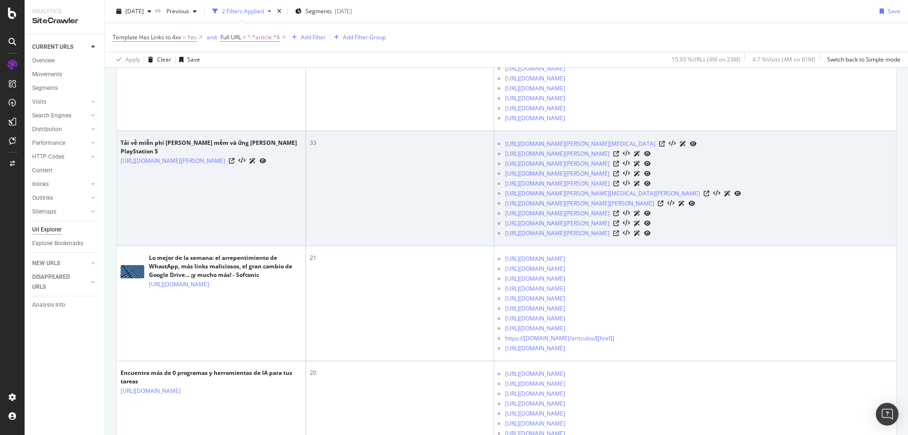
scroll to position [662, 0]
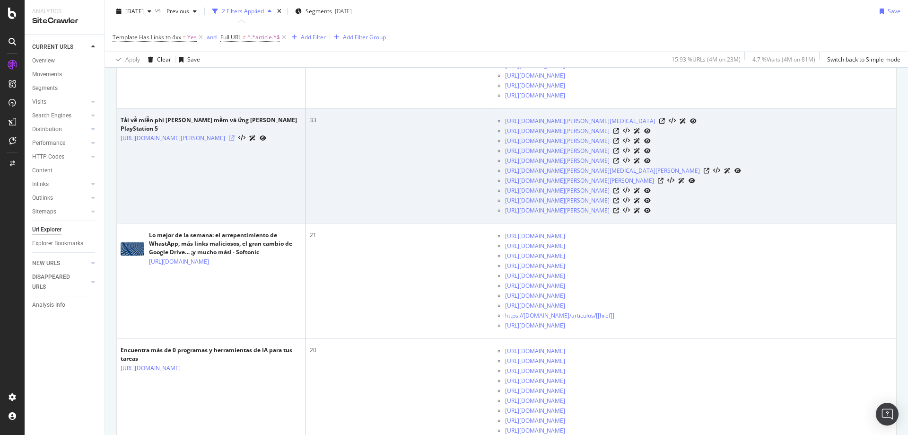
click at [229, 135] on icon at bounding box center [232, 138] width 6 height 6
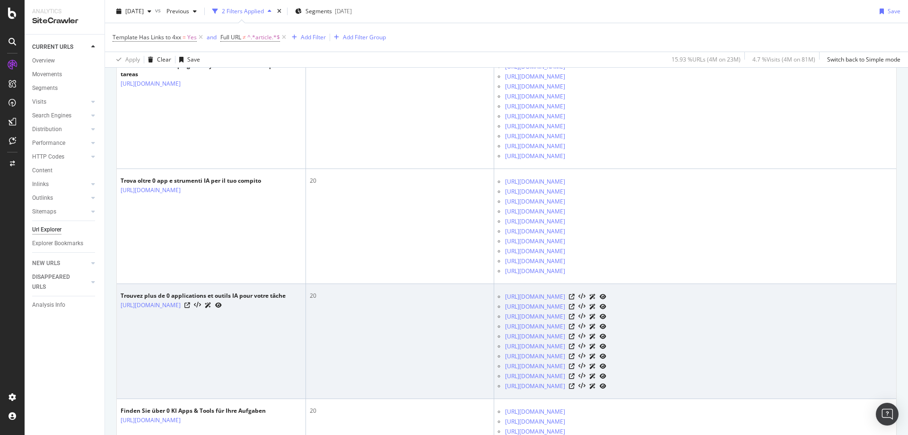
scroll to position [1135, 0]
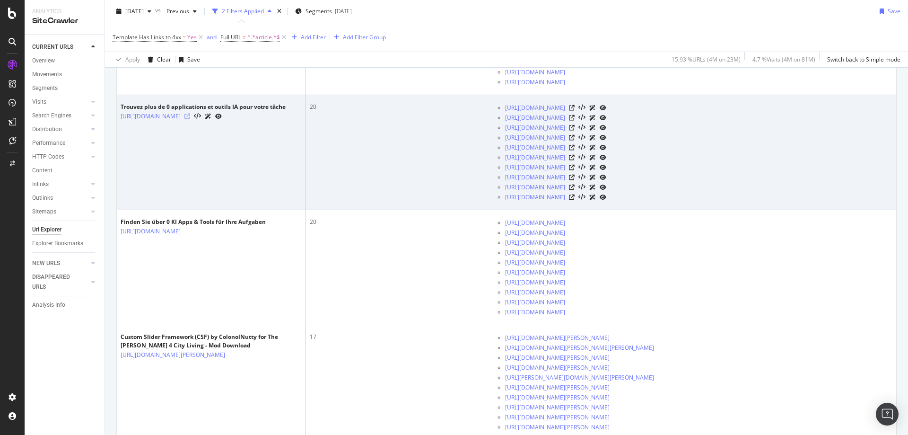
click at [190, 116] on icon at bounding box center [187, 117] width 6 height 6
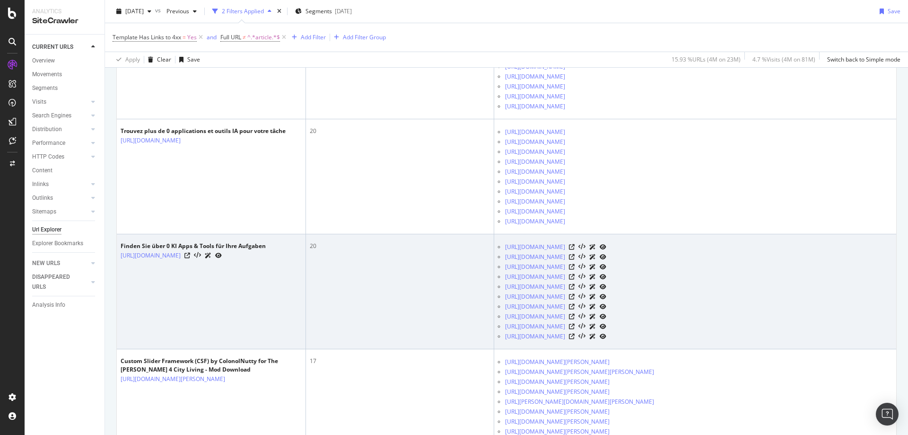
scroll to position [1088, 0]
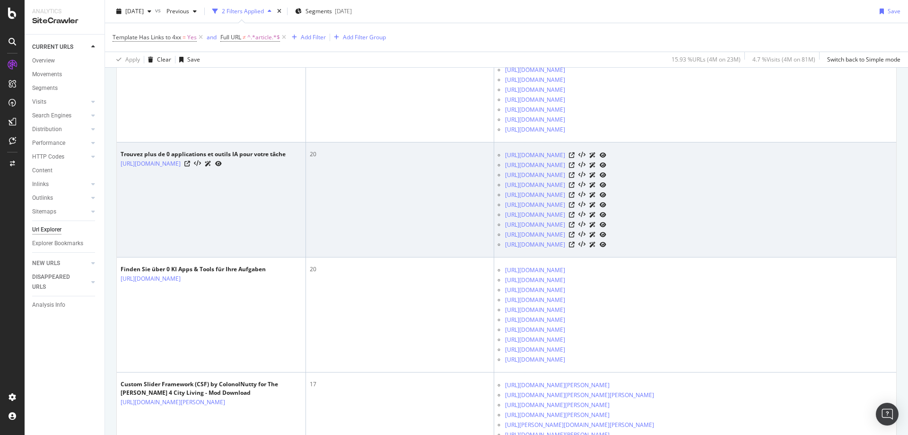
drag, startPoint x: 502, startPoint y: 163, endPoint x: 611, endPoint y: 166, distance: 108.4
click at [611, 166] on ul "https://fr.softonic.com/ps5/generateur-voix-ia https://fr.softonic.com/ps5/ai-e…" at bounding box center [695, 199] width 394 height 99
copy link "https://fr.softonic.com/ps5/ai-education"
click at [190, 163] on icon at bounding box center [187, 164] width 6 height 6
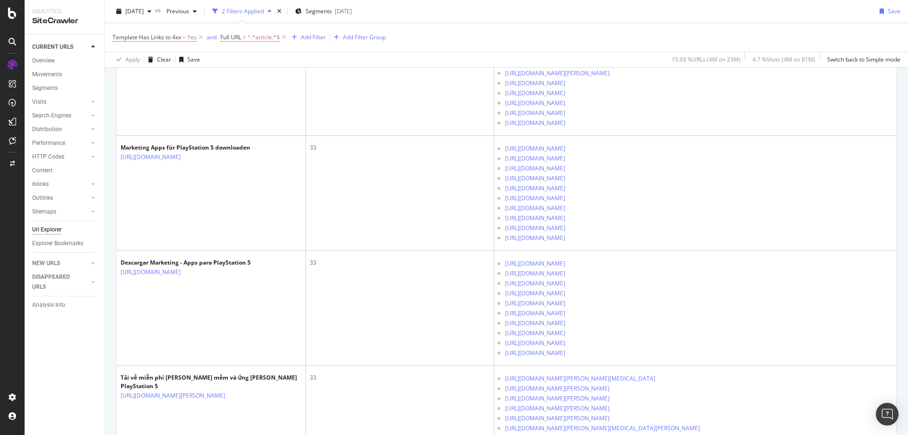
scroll to position [378, 0]
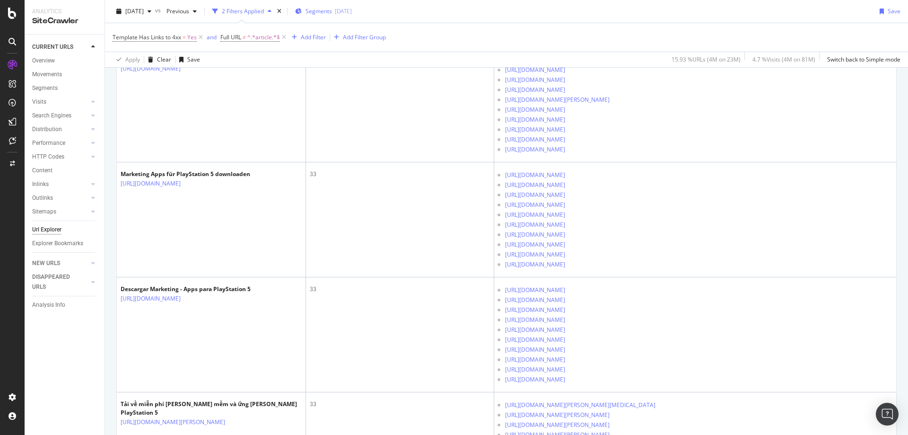
click at [332, 10] on span "Segments" at bounding box center [319, 11] width 26 height 8
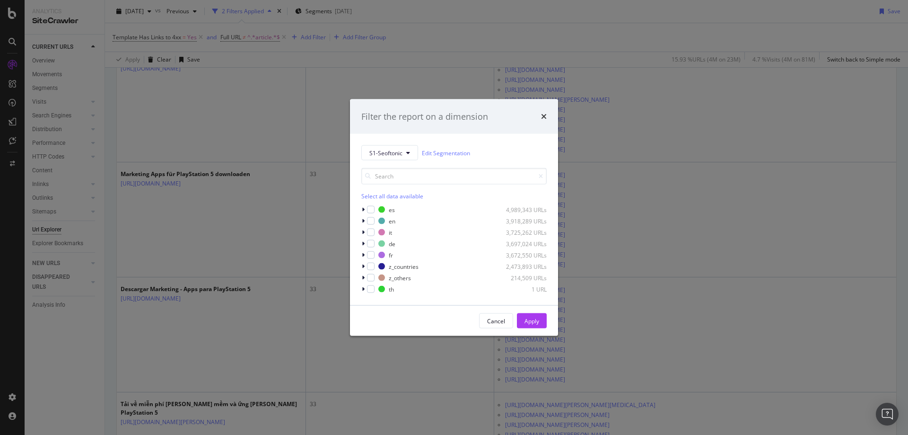
click at [544, 111] on div "times" at bounding box center [544, 116] width 6 height 12
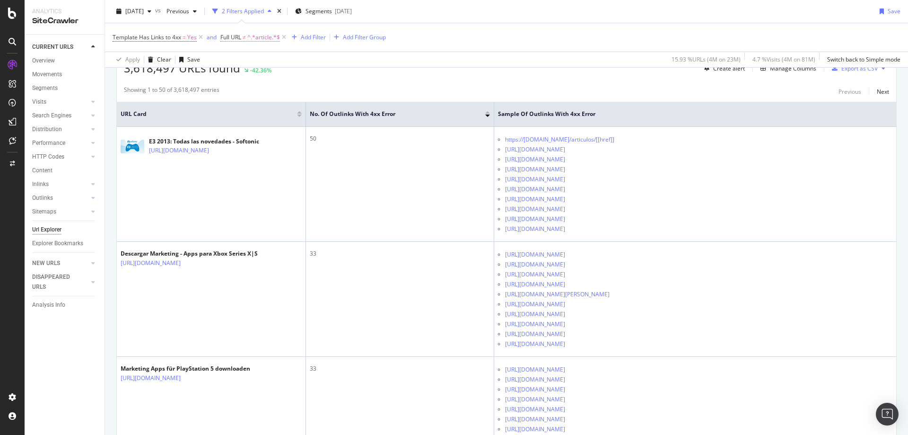
scroll to position [95, 0]
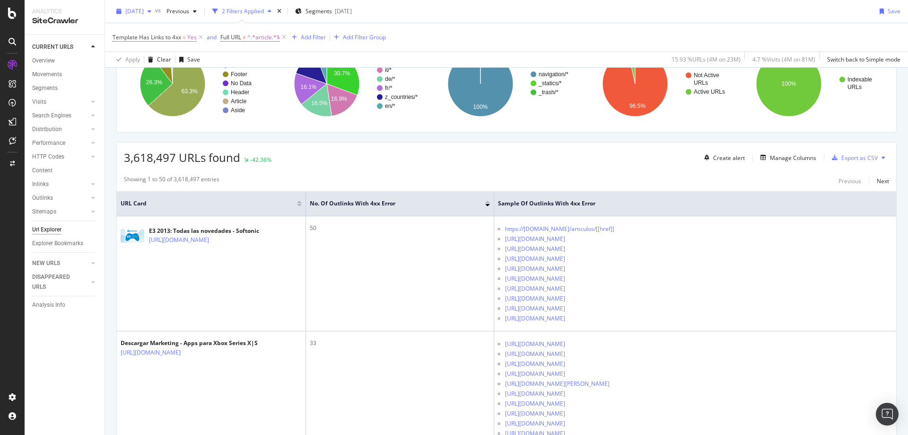
click at [151, 11] on icon "button" at bounding box center [150, 12] width 4 height 6
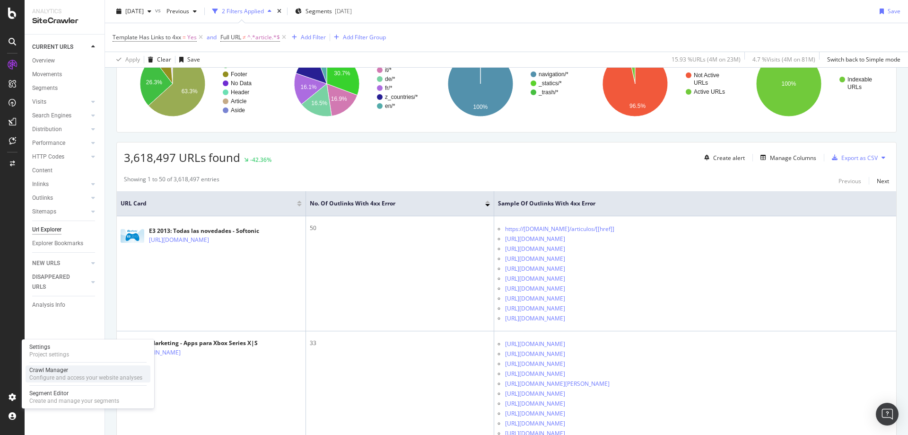
click at [61, 377] on div "Configure and access your website analyses" at bounding box center [85, 378] width 113 height 8
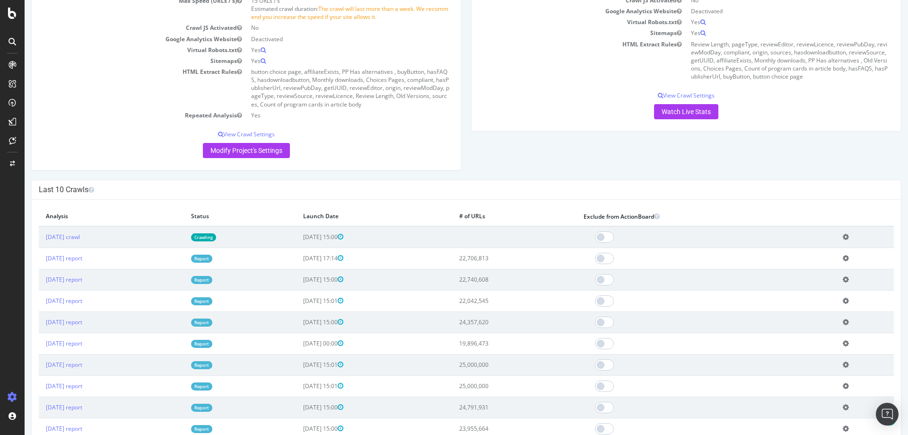
scroll to position [189, 0]
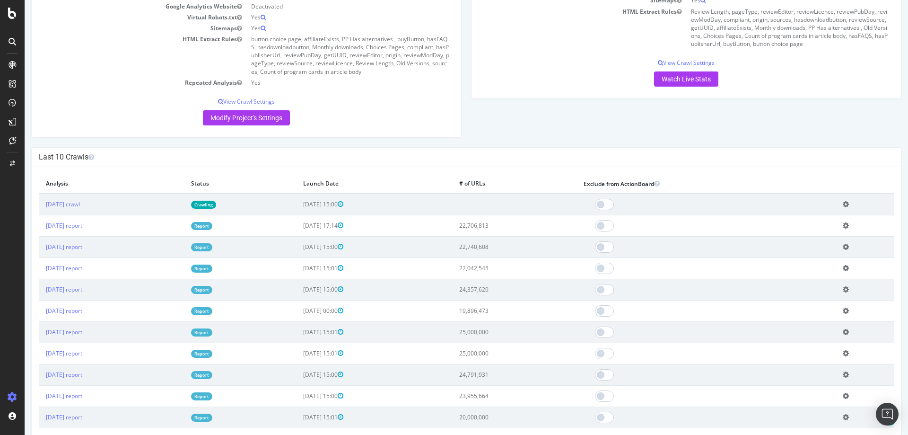
click at [216, 205] on link "Crawling" at bounding box center [203, 205] width 25 height 8
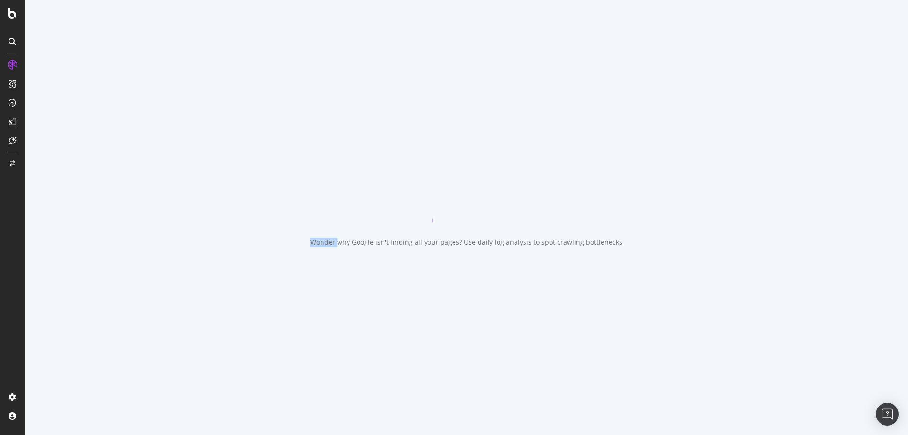
click at [241, 205] on div "Wonder why Google isn't finding all your pages? Use daily log analysis to spot …" at bounding box center [467, 217] width 884 height 435
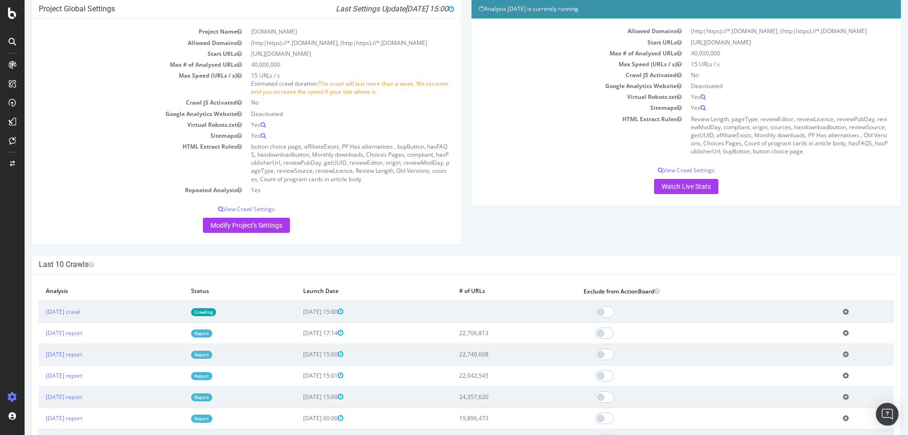
scroll to position [95, 0]
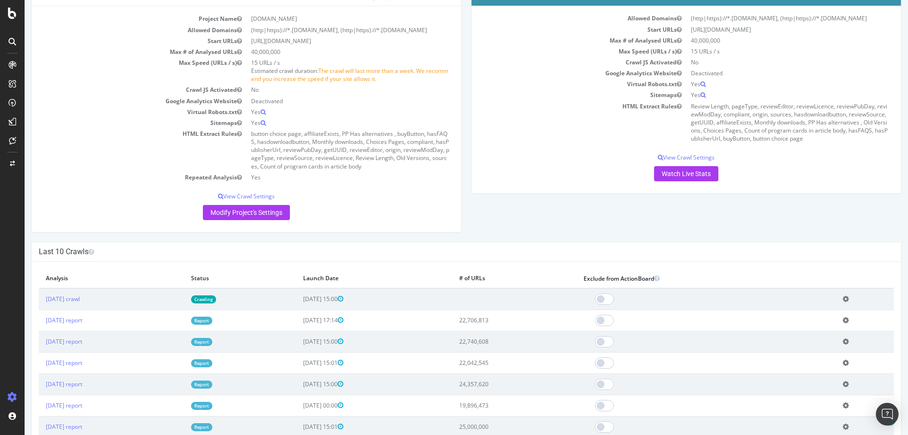
click at [843, 298] on icon at bounding box center [846, 298] width 6 height 7
click at [807, 315] on link "Add name" at bounding box center [811, 312] width 76 height 13
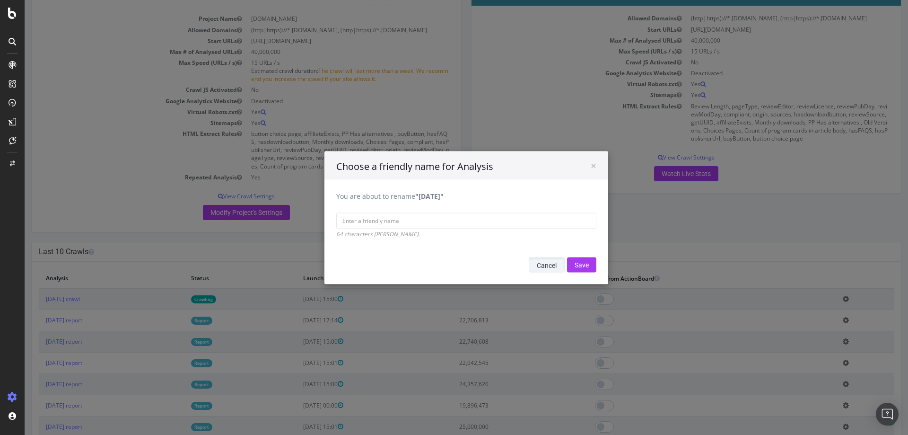
click at [536, 269] on button "Cancel" at bounding box center [547, 264] width 36 height 15
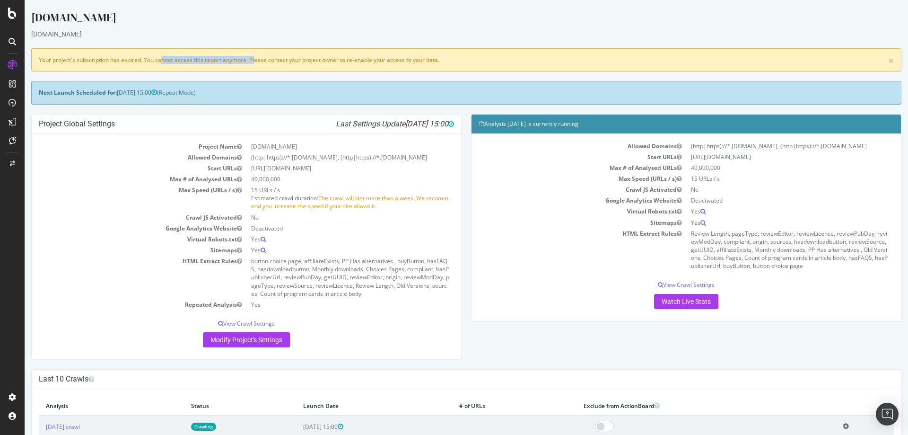
drag, startPoint x: 128, startPoint y: 59, endPoint x: 208, endPoint y: 58, distance: 79.9
click at [208, 58] on div "× Your project's subscription has expired. You cannot access this report anymor…" at bounding box center [466, 59] width 870 height 23
drag, startPoint x: 296, startPoint y: 59, endPoint x: 406, endPoint y: 59, distance: 109.7
click at [382, 59] on div "× Your project's subscription has expired. You cannot access this report anymor…" at bounding box center [466, 59] width 870 height 23
click at [130, 90] on span "[DATE] 15:00" at bounding box center [137, 92] width 40 height 8
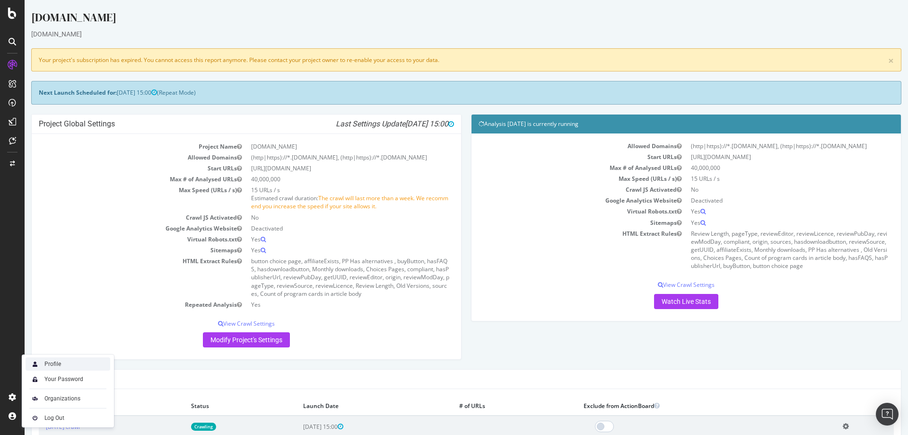
click at [70, 361] on div "Profile" at bounding box center [68, 363] width 85 height 13
drag, startPoint x: 266, startPoint y: 192, endPoint x: 287, endPoint y: 192, distance: 20.8
click at [287, 192] on td "15 URLs / s Estimated crawl duration: The crawl will last more than a week. We …" at bounding box center [350, 197] width 208 height 27
click at [271, 343] on link "Modify Project's Settings" at bounding box center [246, 339] width 87 height 15
click at [674, 306] on link "Watch Live Stats" at bounding box center [686, 301] width 64 height 15
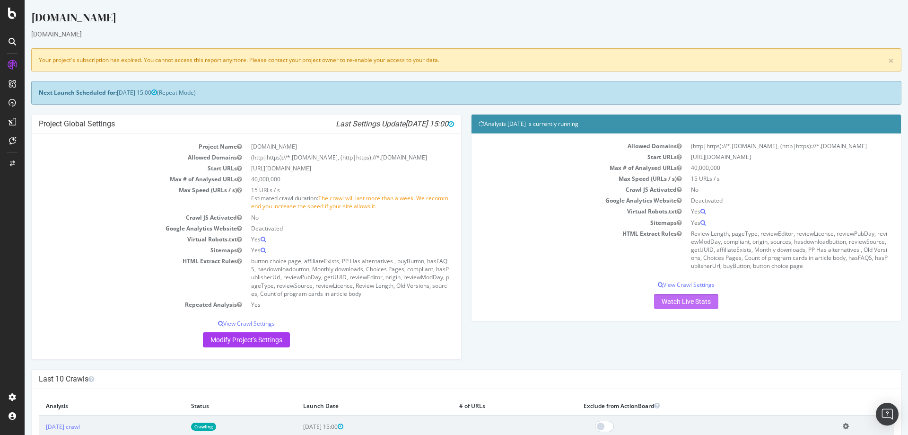
click at [674, 300] on link "Watch Live Stats" at bounding box center [686, 301] width 64 height 15
click at [682, 308] on link "Watch Live Stats" at bounding box center [686, 301] width 64 height 15
click at [516, 232] on td "HTML Extract Rules" at bounding box center [583, 250] width 208 height 44
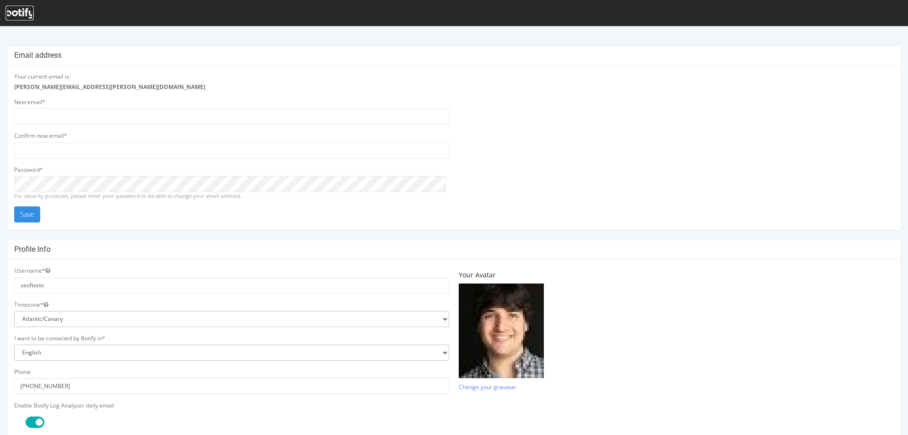
click at [22, 9] on icon at bounding box center [20, 13] width 28 height 10
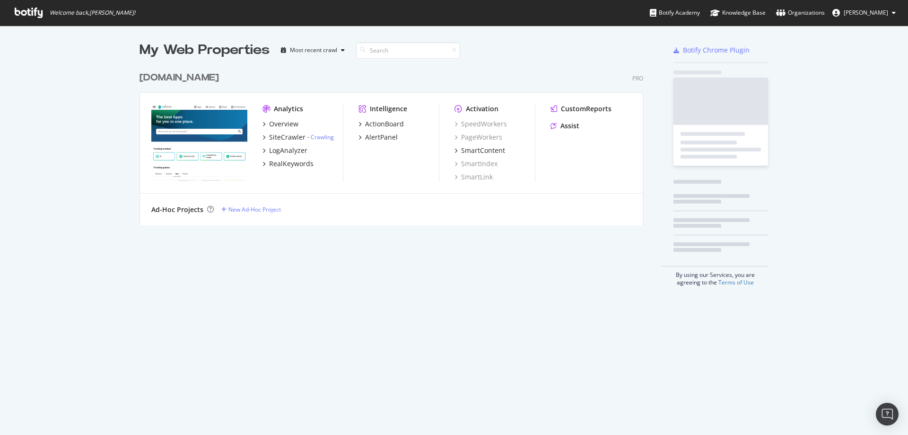
scroll to position [158, 504]
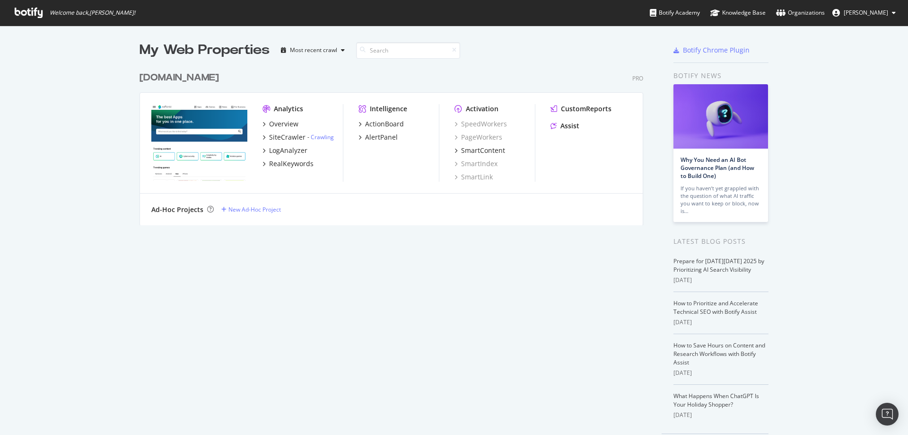
click at [892, 18] on button "[PERSON_NAME]" at bounding box center [864, 12] width 79 height 15
click at [864, 75] on span "Softonic team" at bounding box center [857, 74] width 36 height 8
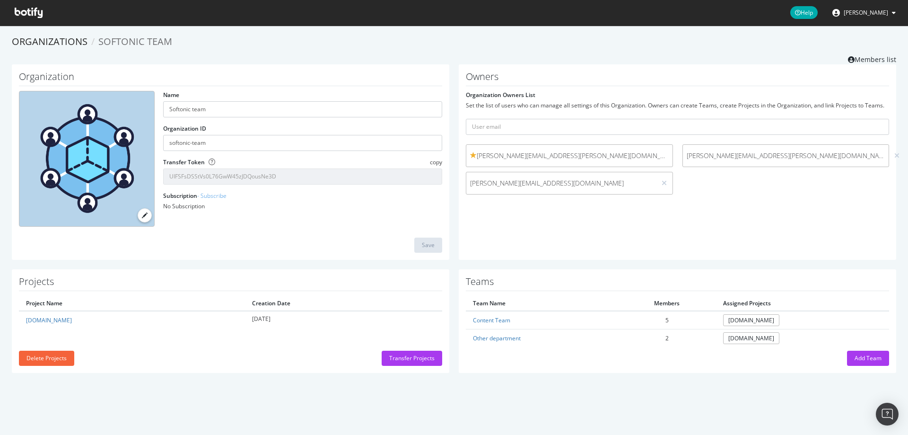
click at [32, 14] on icon at bounding box center [29, 13] width 28 height 10
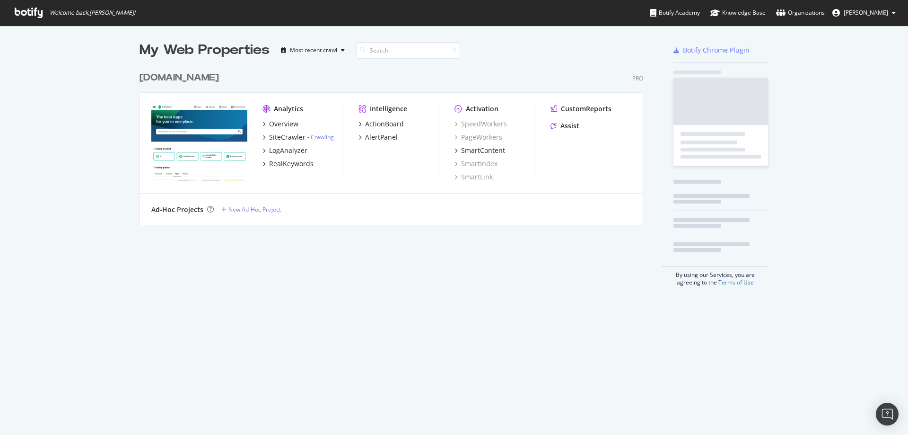
scroll to position [428, 894]
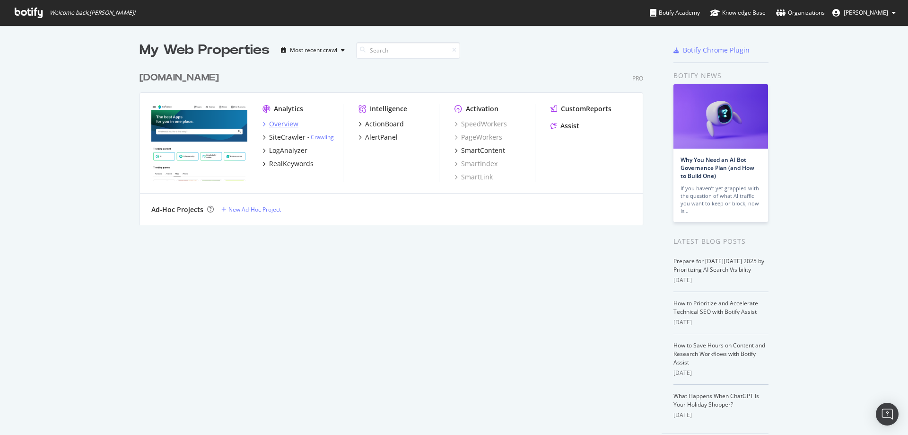
click at [280, 123] on div "Overview" at bounding box center [283, 123] width 29 height 9
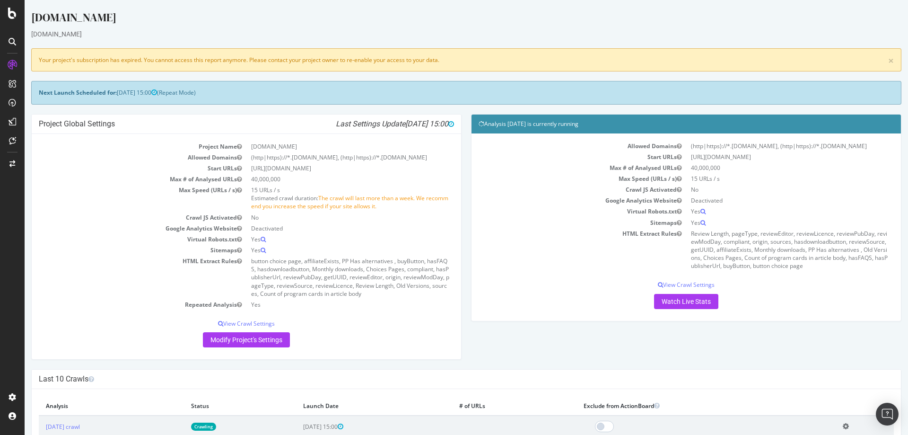
click at [679, 311] on div "Allowed Domains (http|https)://*.[DOMAIN_NAME], (http|https)://*.[DOMAIN_NAME] …" at bounding box center [686, 226] width 429 height 187
click at [679, 298] on link "Watch Live Stats" at bounding box center [686, 301] width 64 height 15
click at [682, 287] on p "View Crawl Settings" at bounding box center [686, 284] width 415 height 8
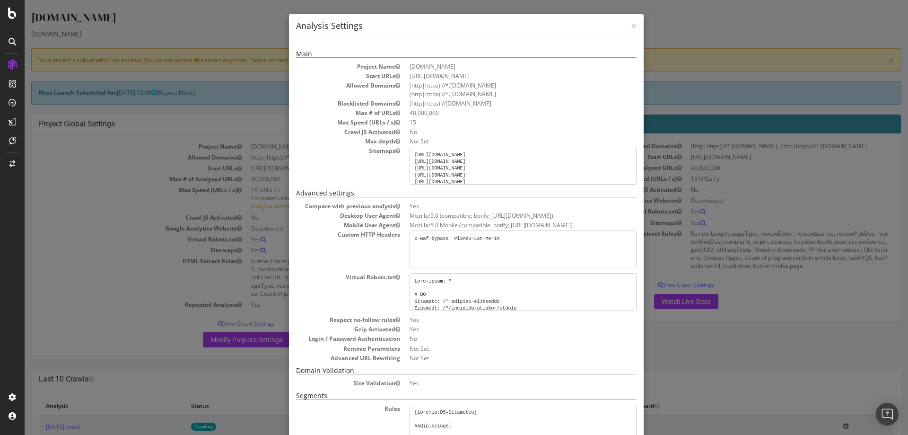
scroll to position [6, 0]
click at [576, 223] on dd "Mozilla/5.0 Mobile (compatible; botify; [URL][DOMAIN_NAME])" at bounding box center [523, 225] width 227 height 8
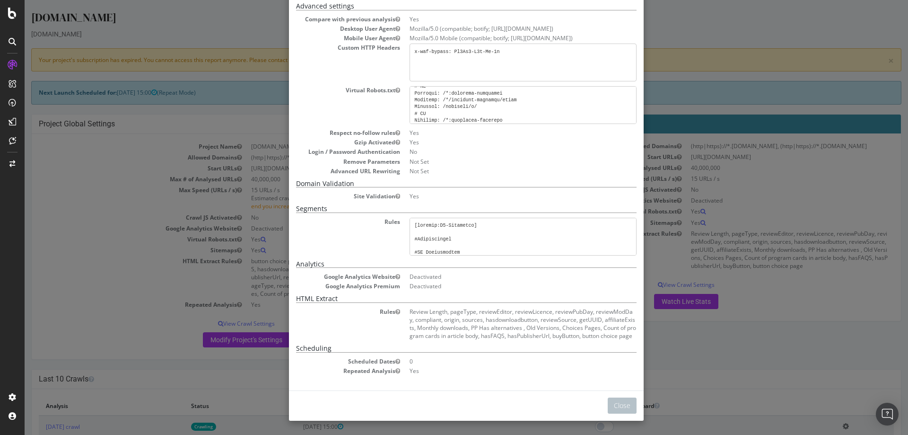
scroll to position [236, 0]
click at [754, 164] on div "× Close Analysis Settings Main Project Name [DOMAIN_NAME] Start URLs [URL][DOMA…" at bounding box center [467, 217] width 884 height 435
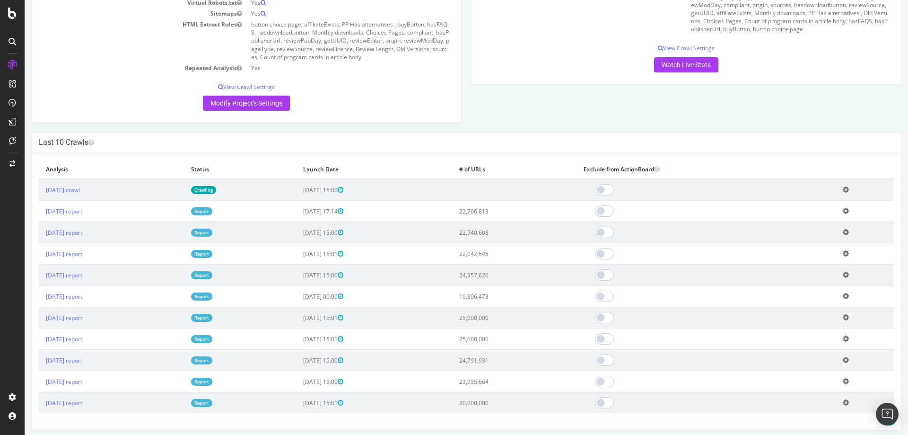
click at [844, 189] on icon at bounding box center [846, 189] width 6 height 7
click at [826, 203] on link "Add name" at bounding box center [811, 203] width 76 height 13
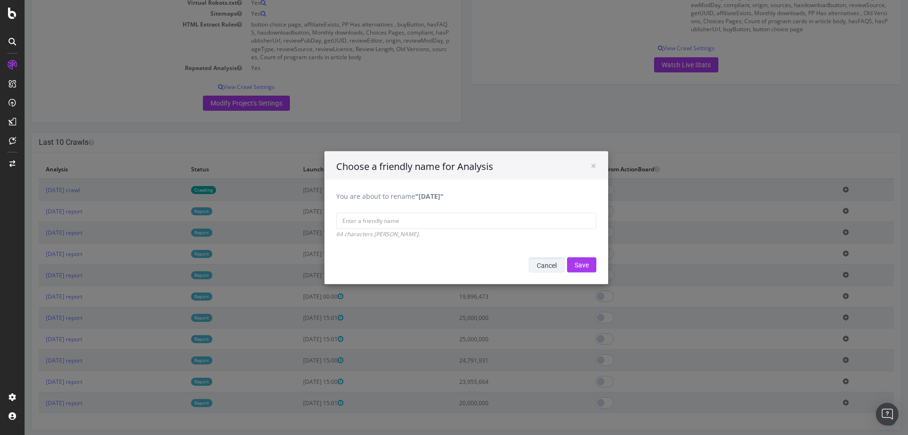
click at [547, 266] on button "Cancel" at bounding box center [547, 264] width 36 height 15
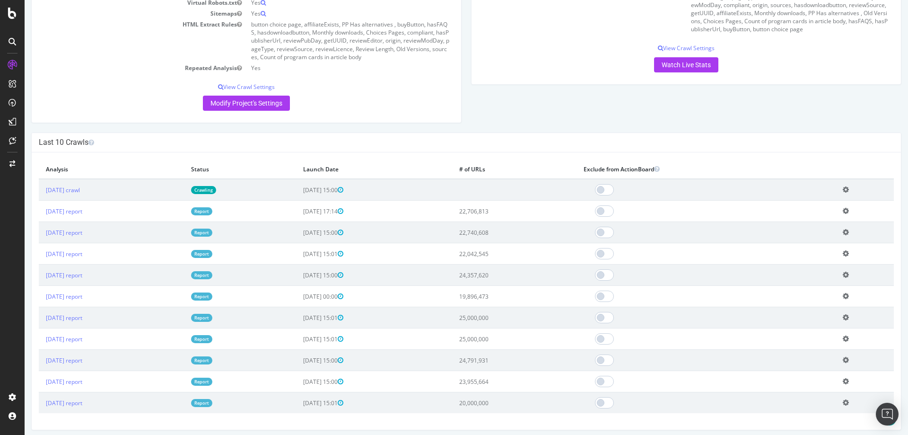
click at [819, 96] on div "Project Global Settings Last Settings Update [DATE] 15:00 Project Name [DOMAIN_…" at bounding box center [466, 4] width 880 height 255
